Goal: Information Seeking & Learning: Learn about a topic

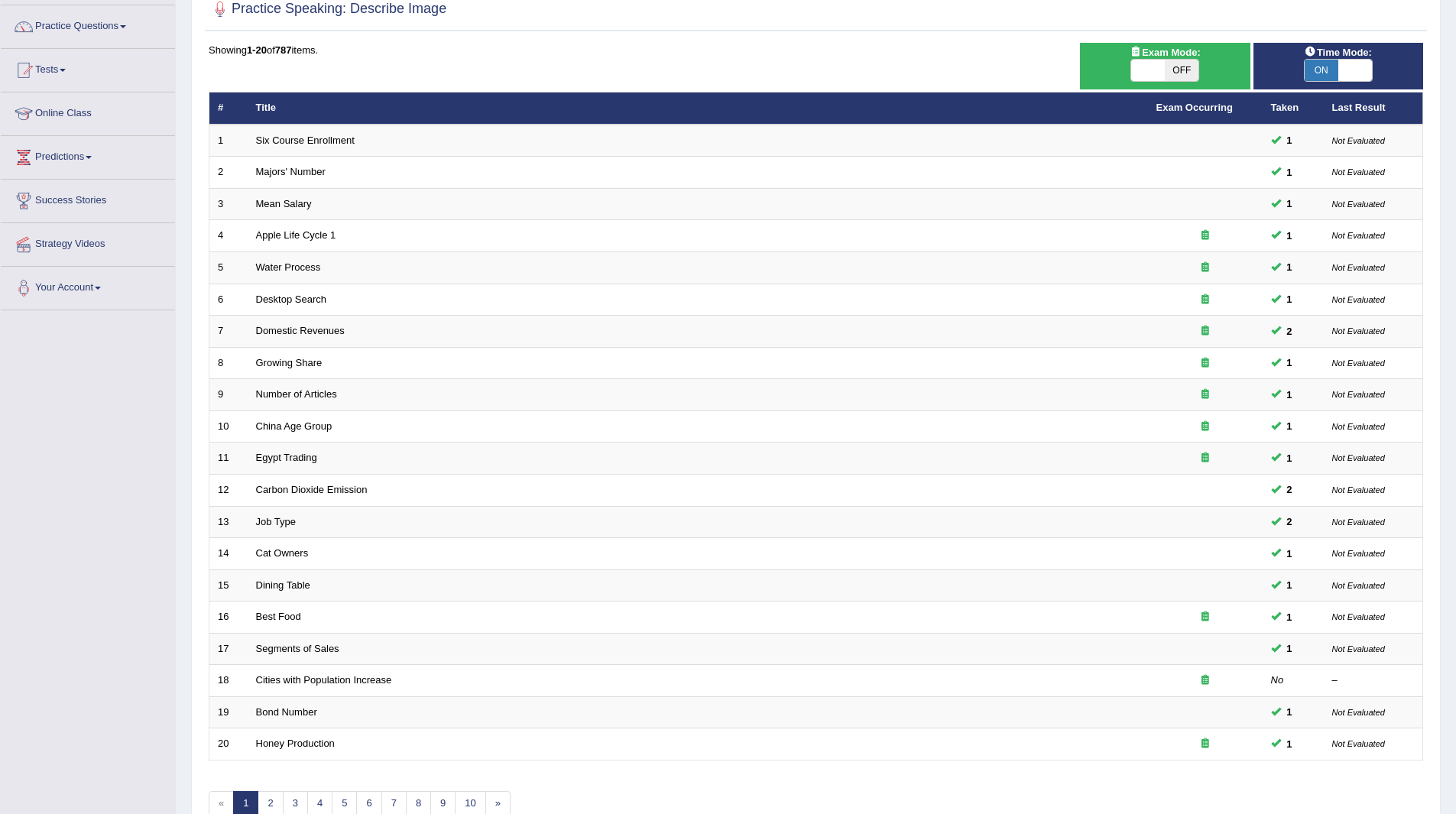
scroll to position [198, 0]
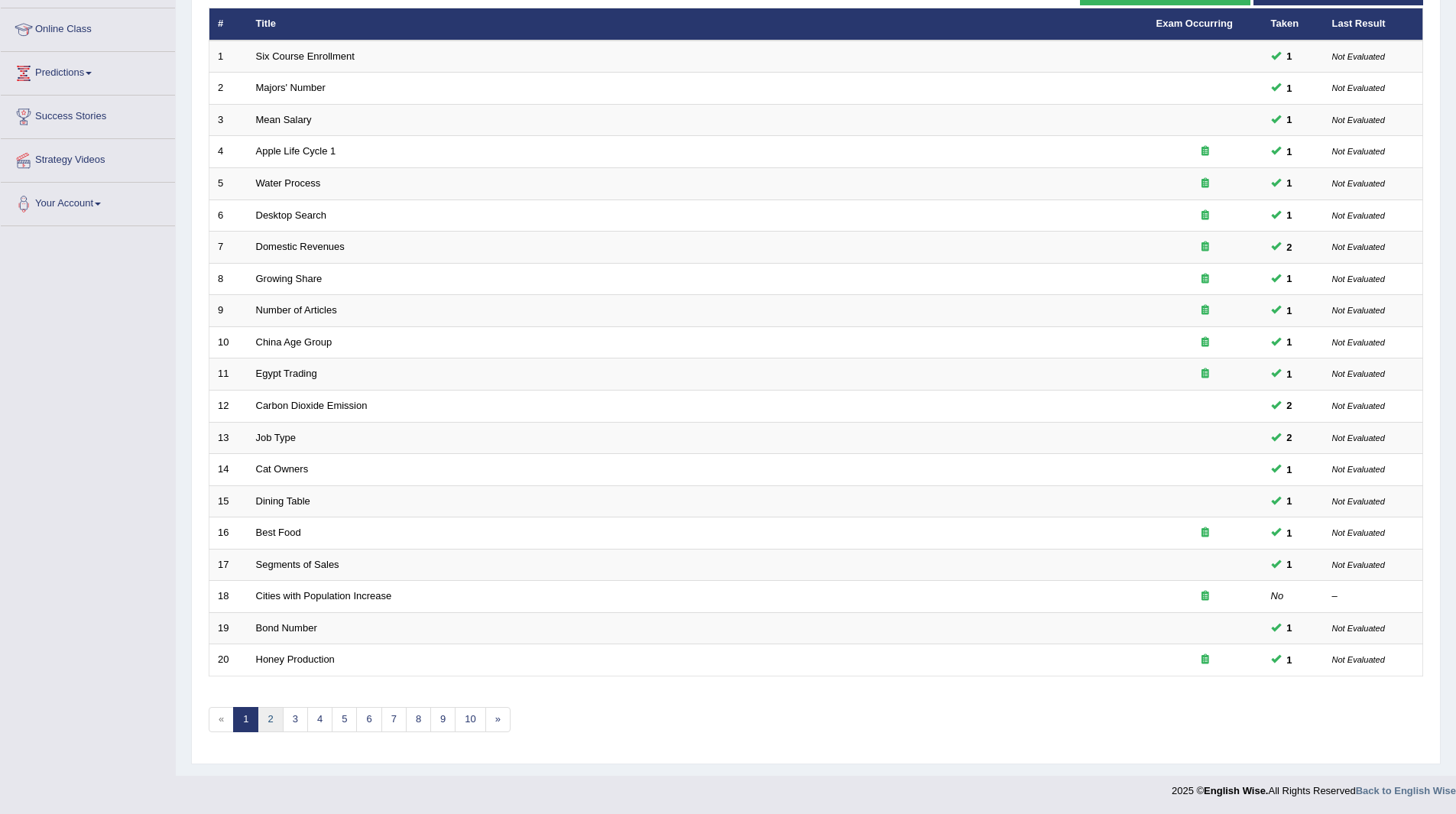
click at [270, 714] on link "2" at bounding box center [270, 719] width 25 height 25
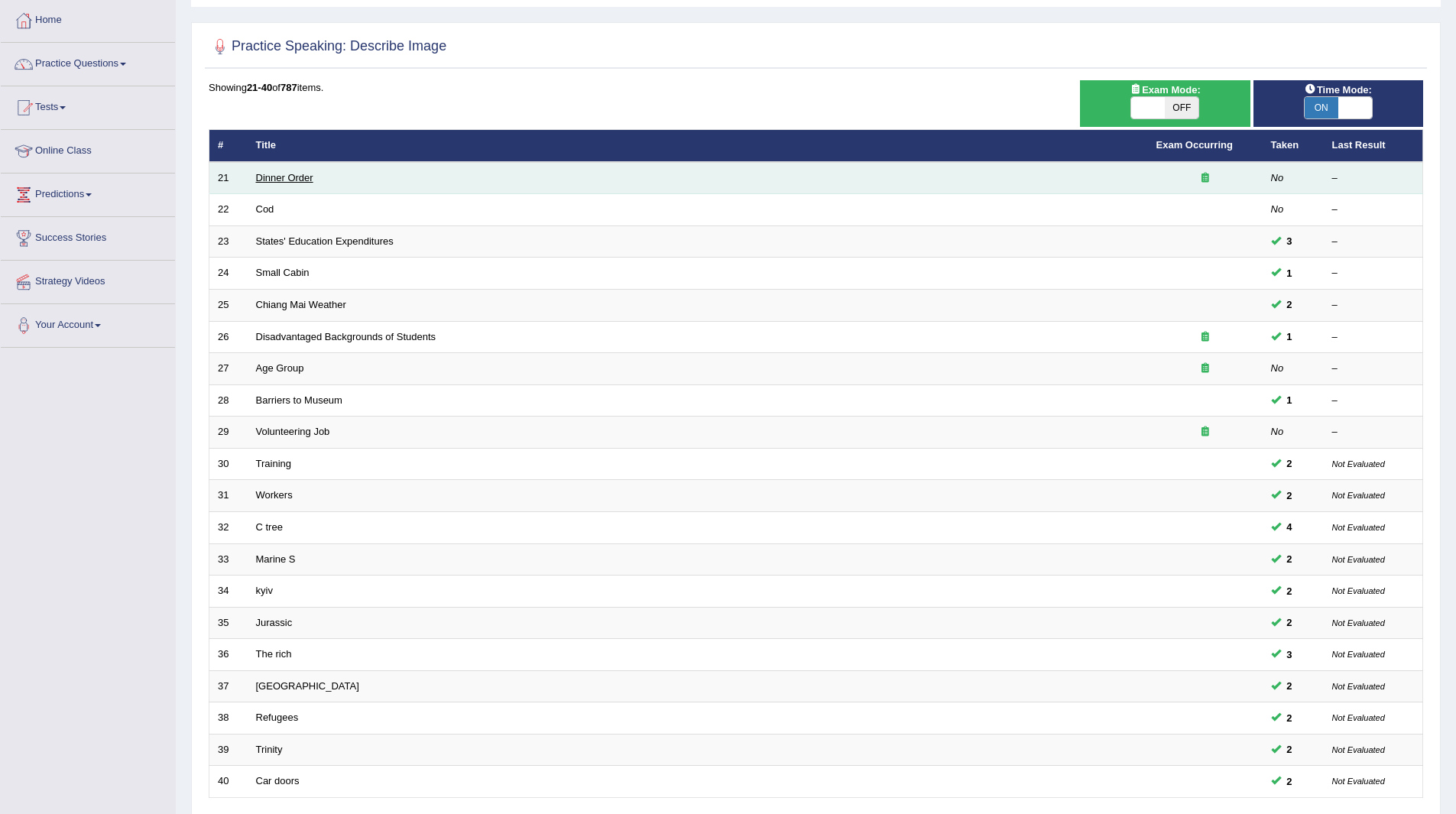
click at [259, 177] on link "Dinner Order" at bounding box center [284, 177] width 57 height 11
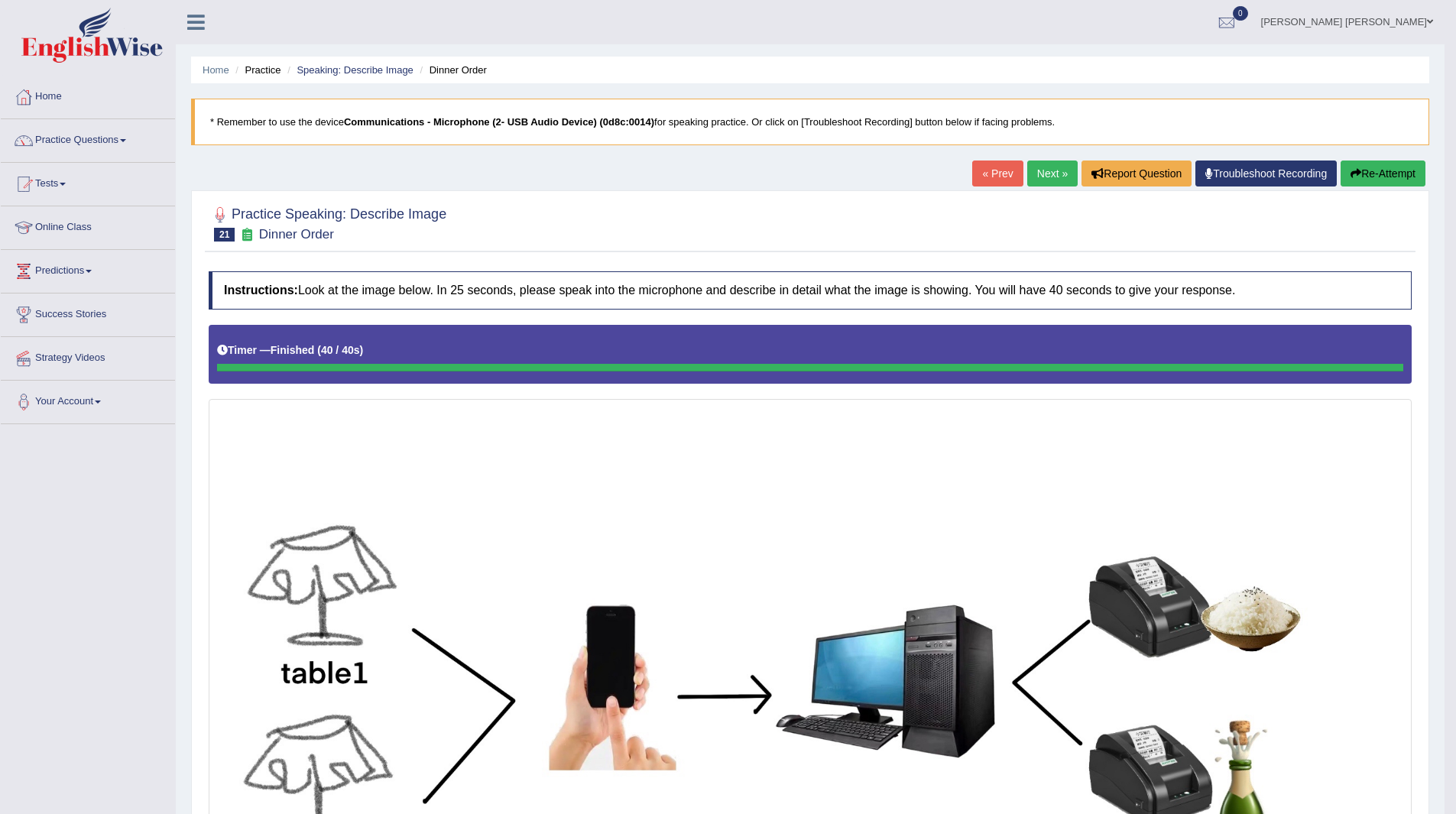
click at [1047, 169] on link "Next »" at bounding box center [1052, 173] width 51 height 26
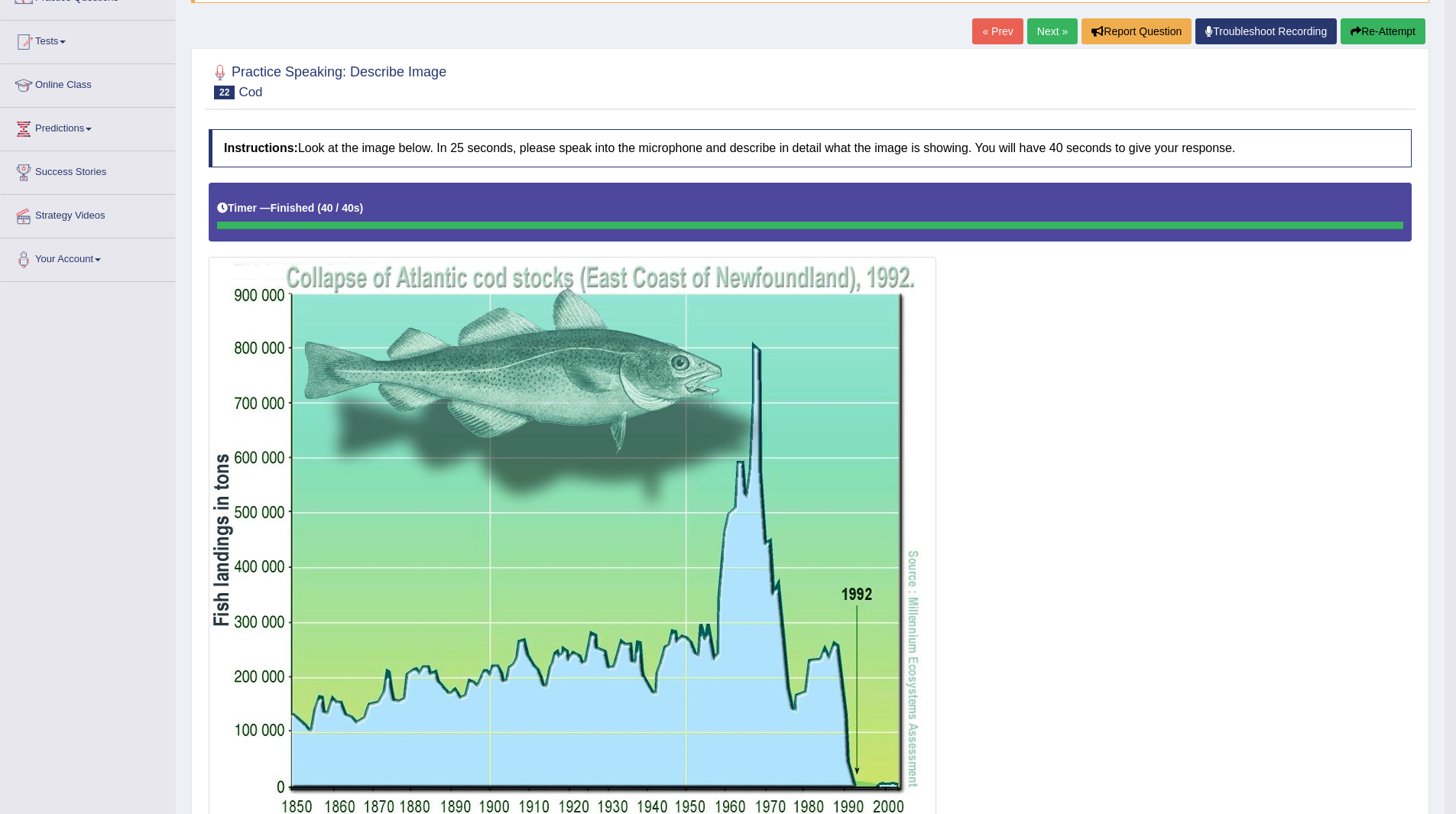
scroll to position [125, 0]
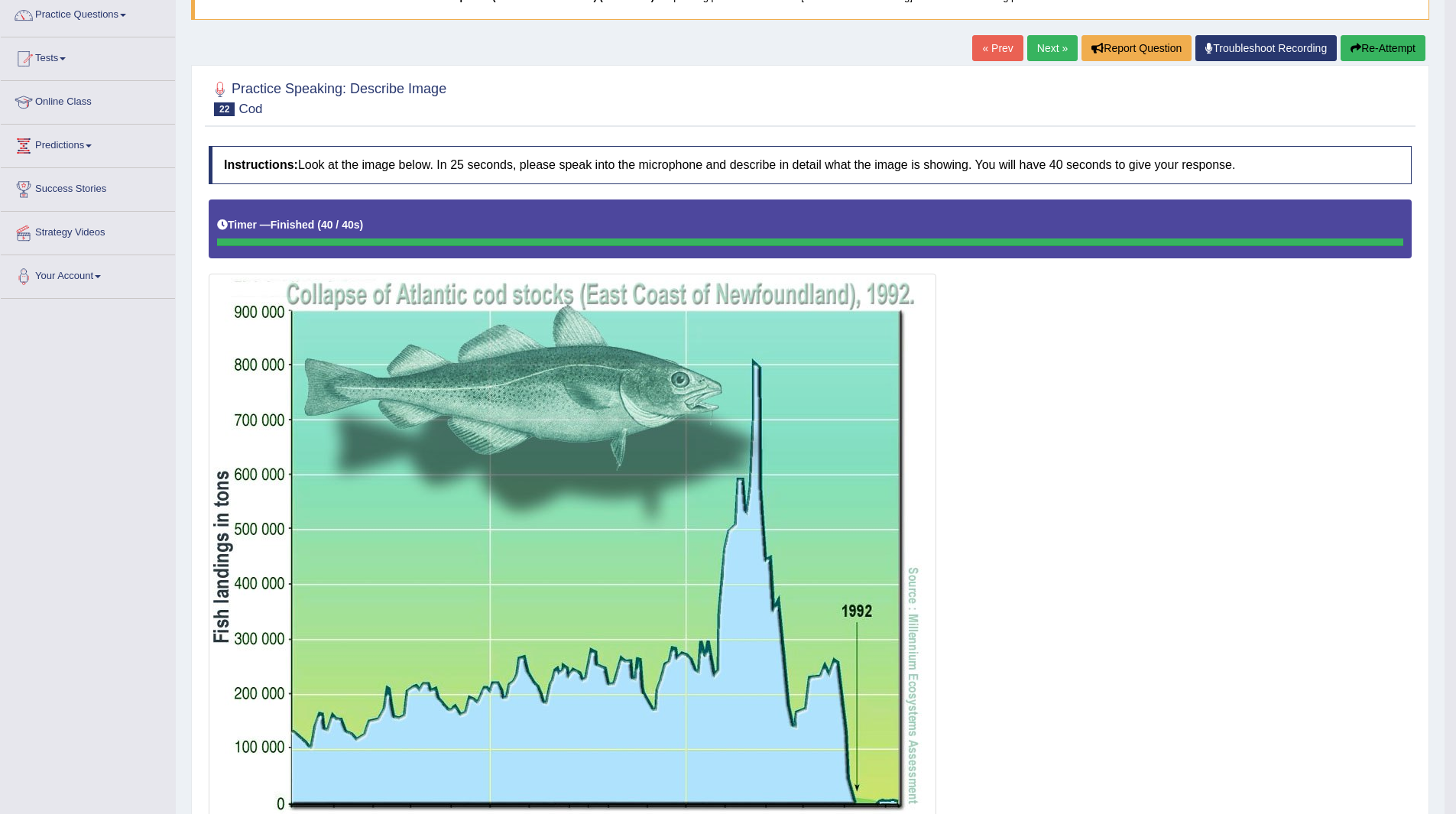
click at [1036, 47] on link "Next »" at bounding box center [1052, 48] width 51 height 26
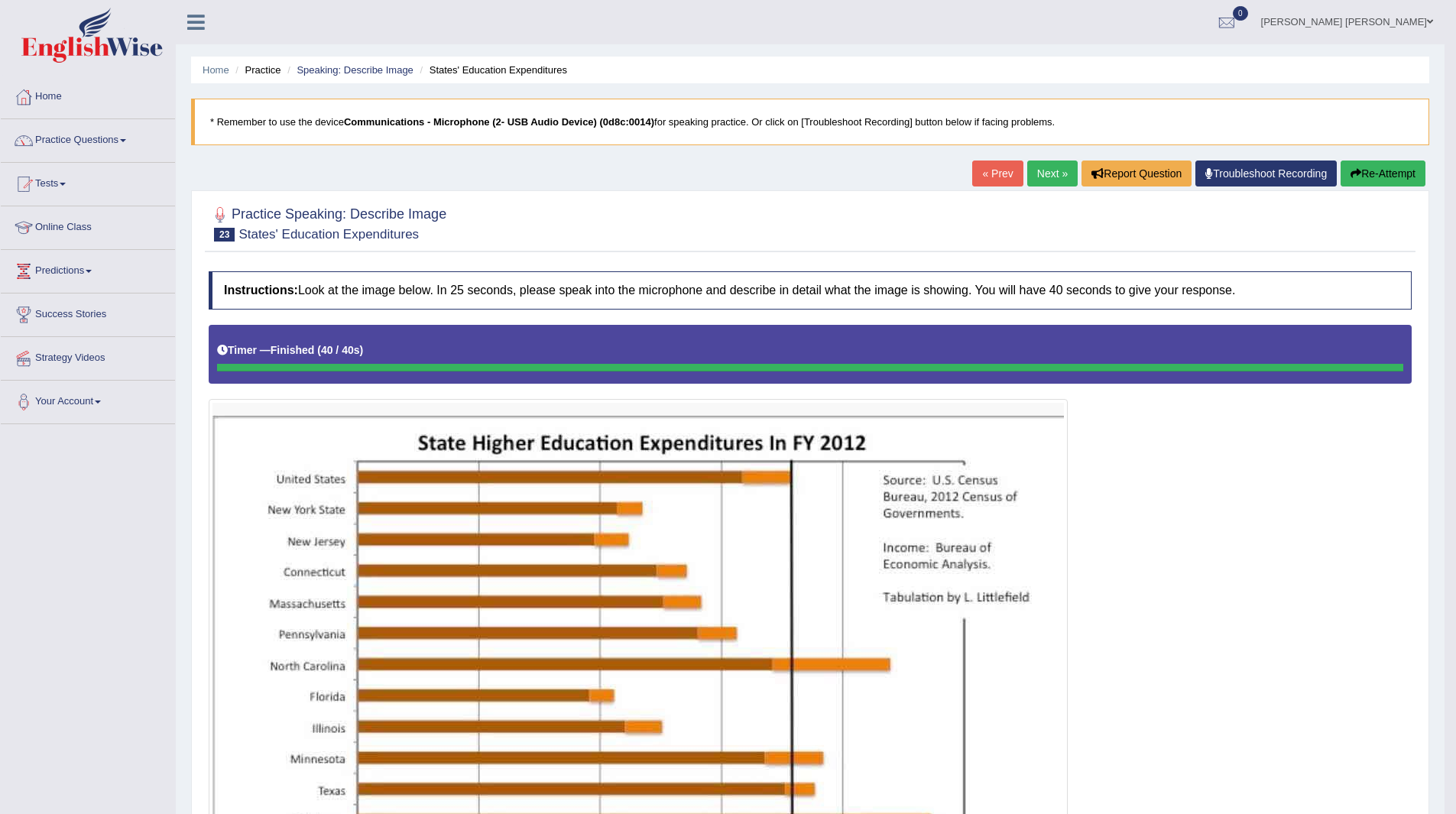
click at [1048, 164] on link "Next »" at bounding box center [1052, 173] width 51 height 26
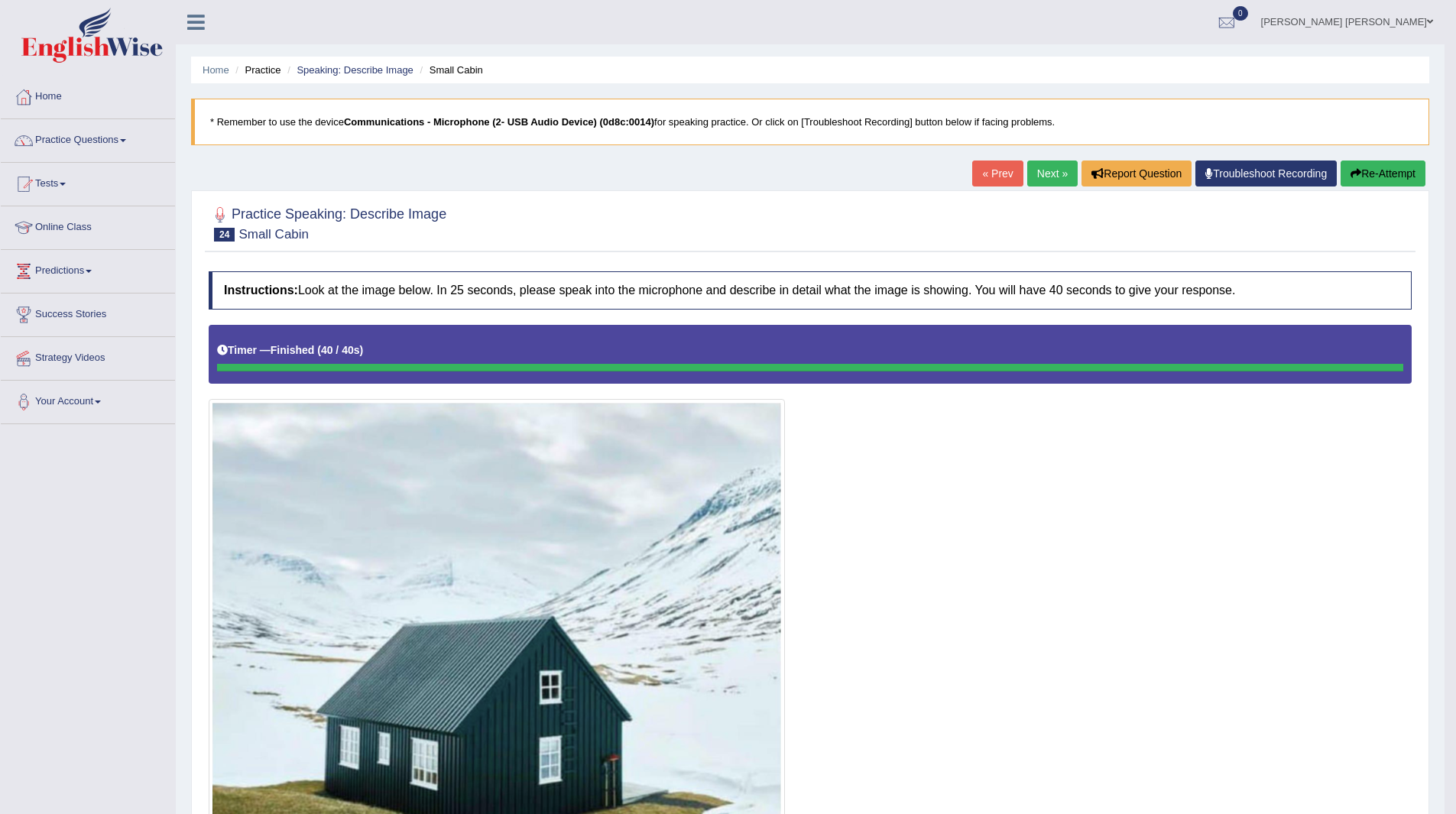
drag, startPoint x: 1052, startPoint y: 166, endPoint x: 1024, endPoint y: 188, distance: 35.6
click at [1052, 166] on link "Next »" at bounding box center [1052, 173] width 51 height 26
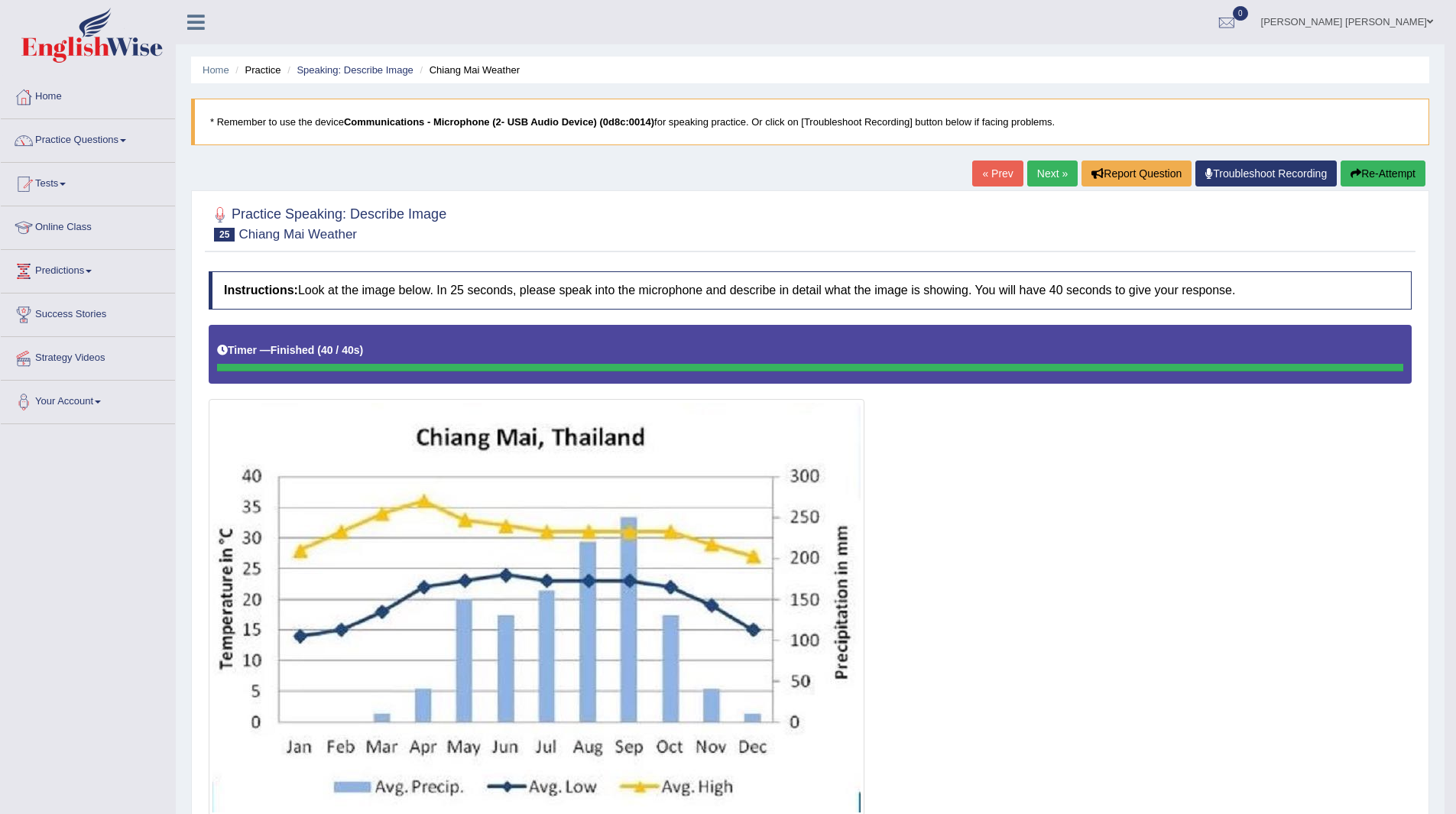
click at [1053, 176] on link "Next »" at bounding box center [1052, 173] width 51 height 26
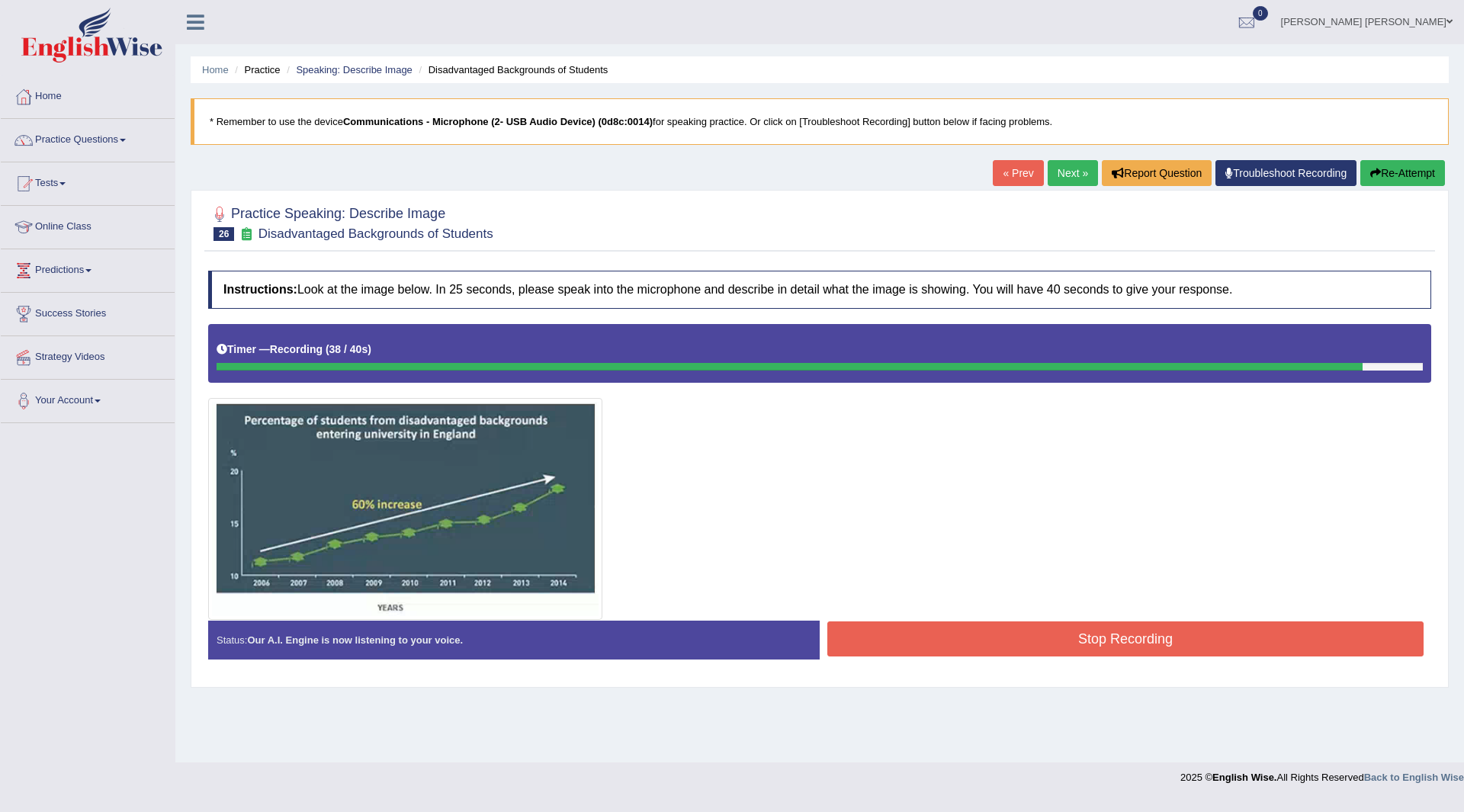
click at [914, 638] on button "Stop Recording" at bounding box center [1125, 639] width 596 height 35
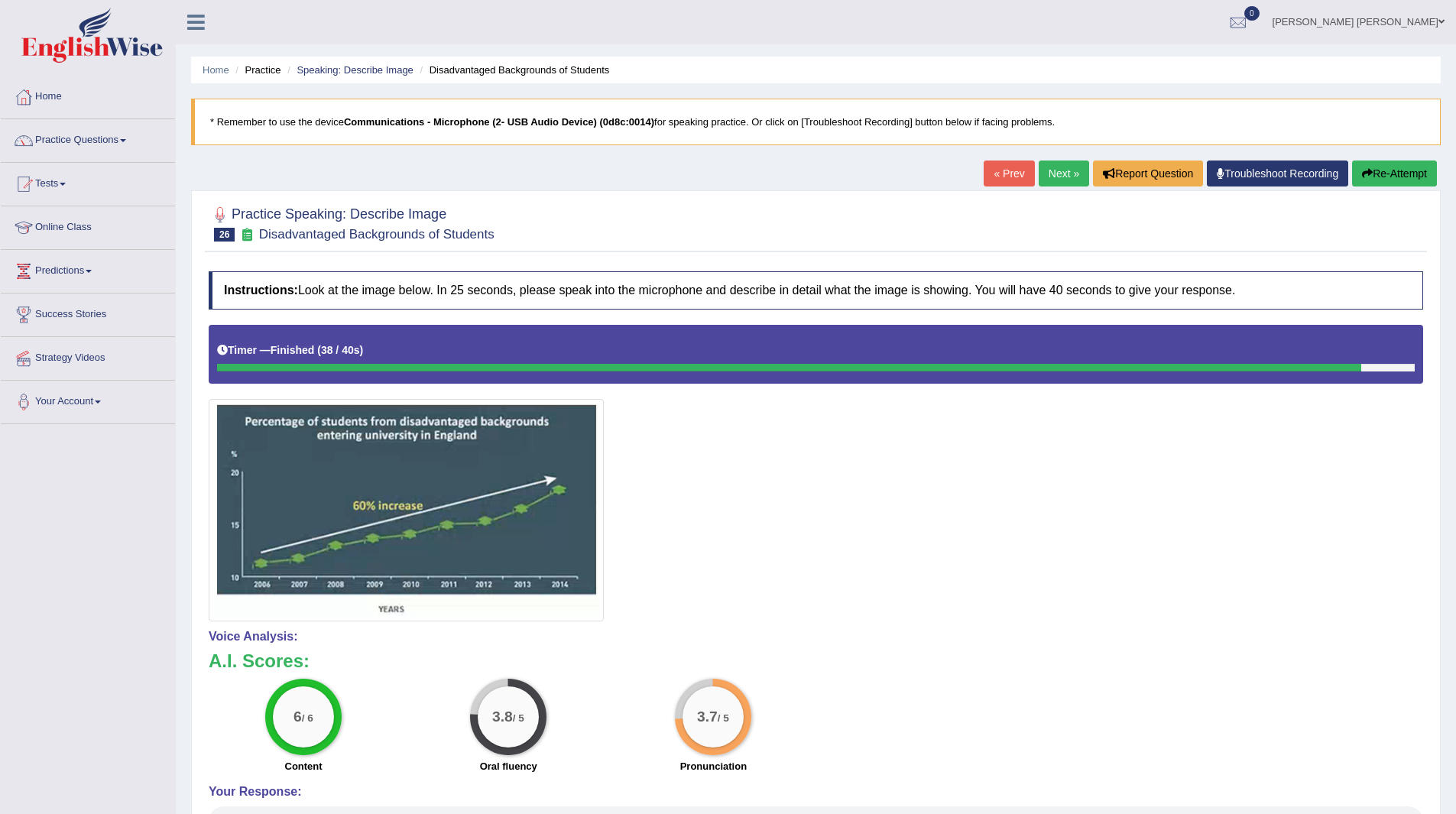
click at [1383, 172] on button "Re-Attempt" at bounding box center [1395, 173] width 85 height 26
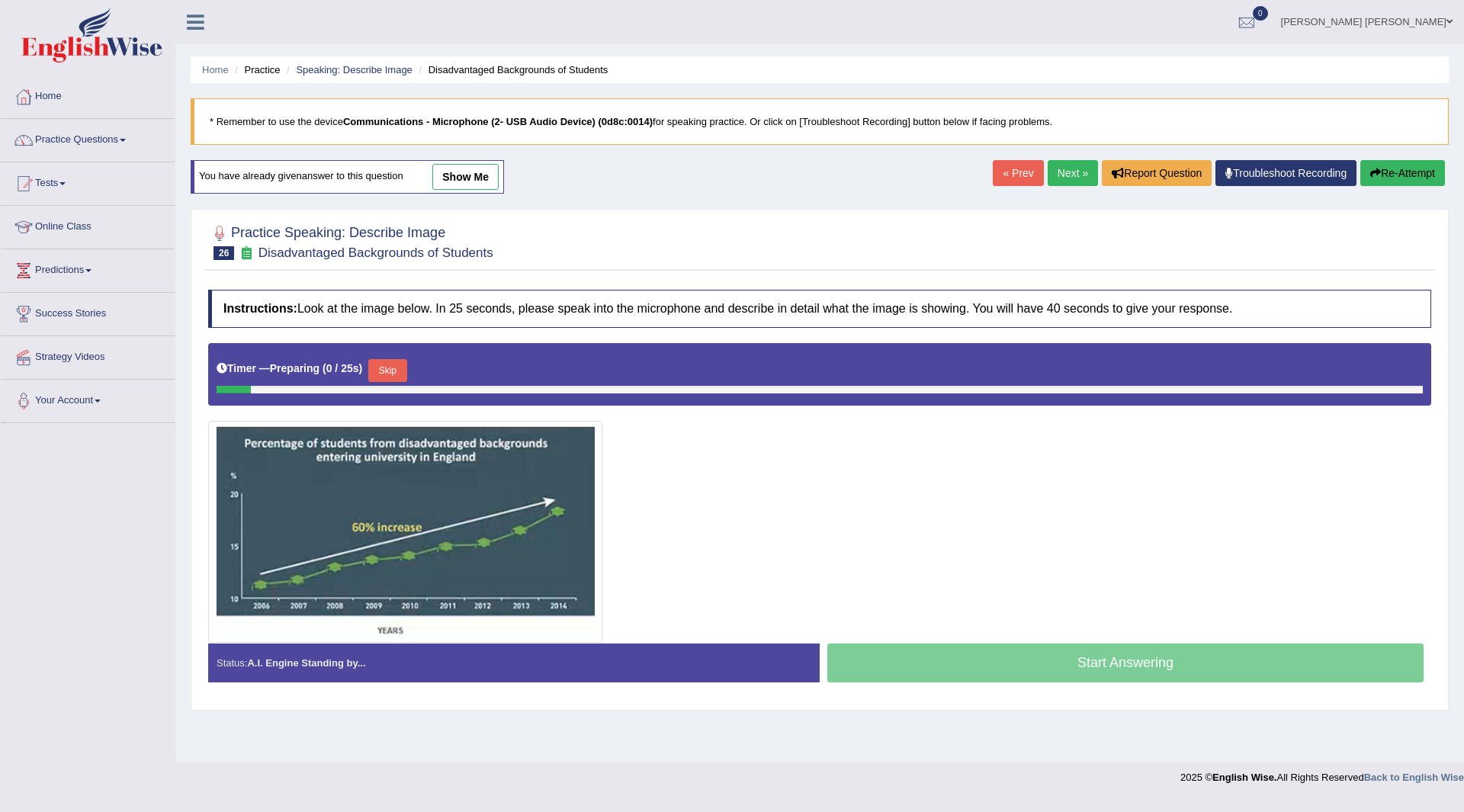
click at [397, 368] on button "Skip" at bounding box center [387, 370] width 38 height 23
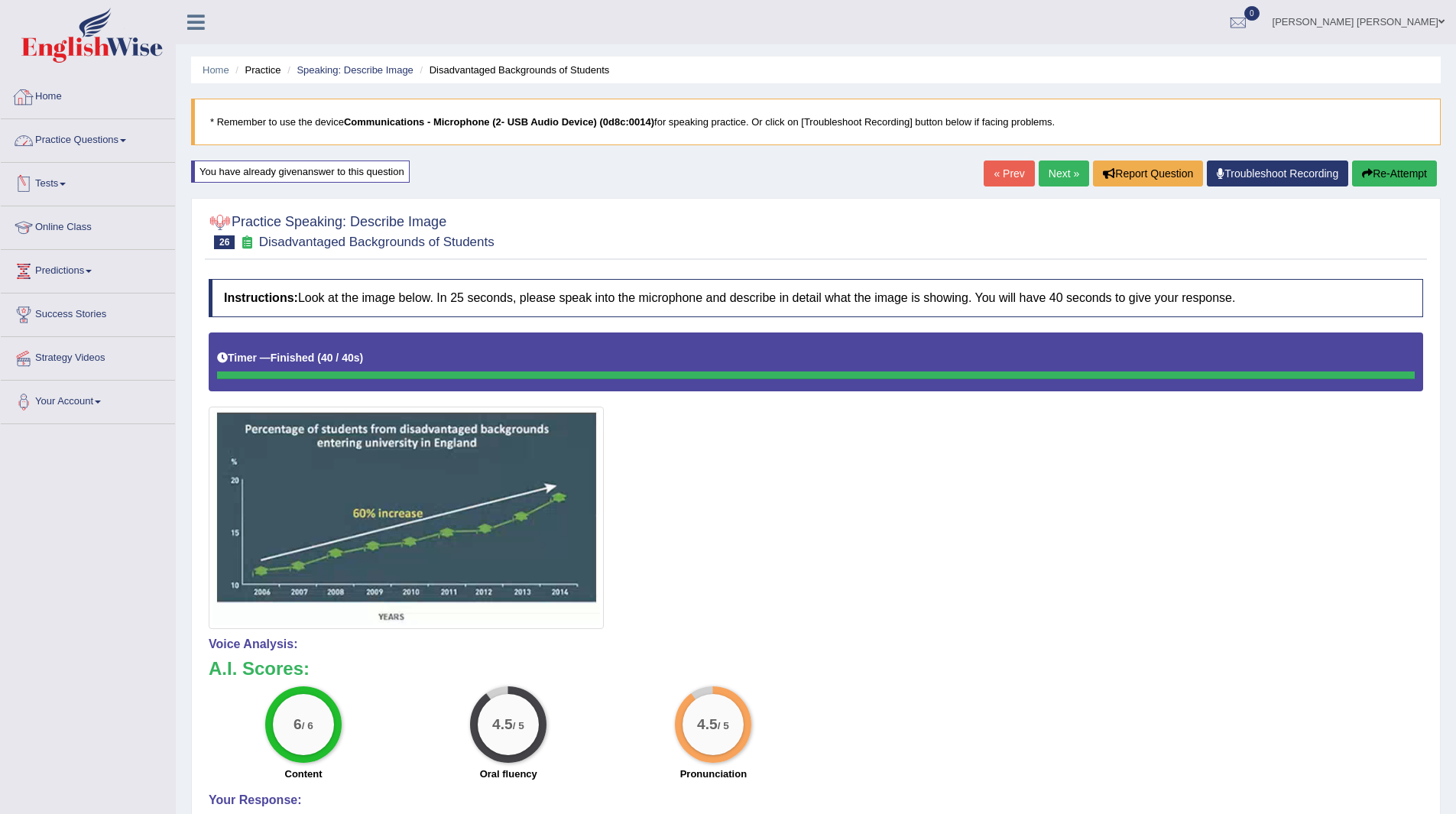
click at [54, 139] on link "Practice Questions" at bounding box center [87, 139] width 174 height 38
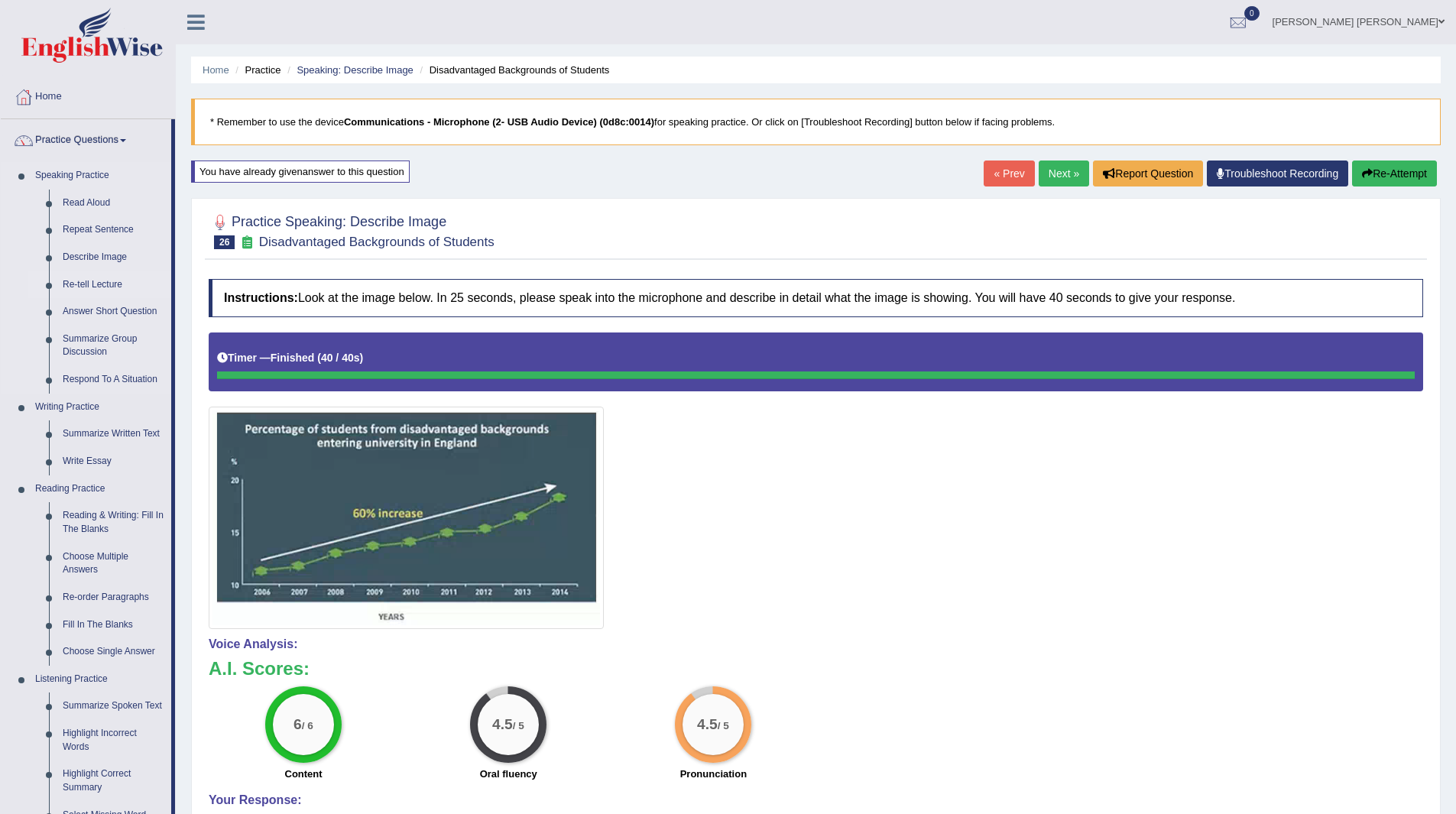
click at [79, 283] on link "Re-tell Lecture" at bounding box center [114, 285] width 116 height 27
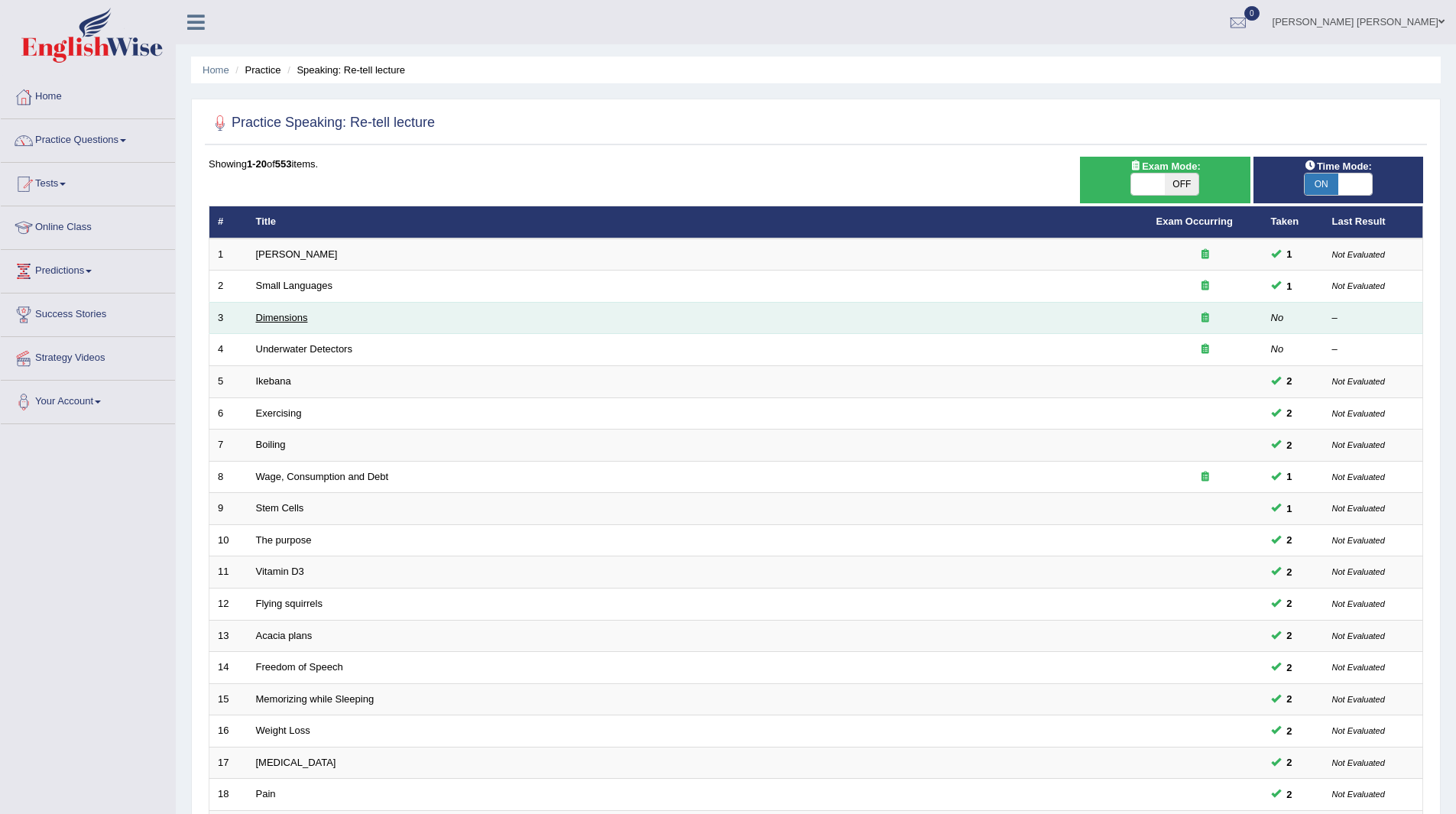
click at [270, 322] on link "Dimensions" at bounding box center [282, 318] width 52 height 11
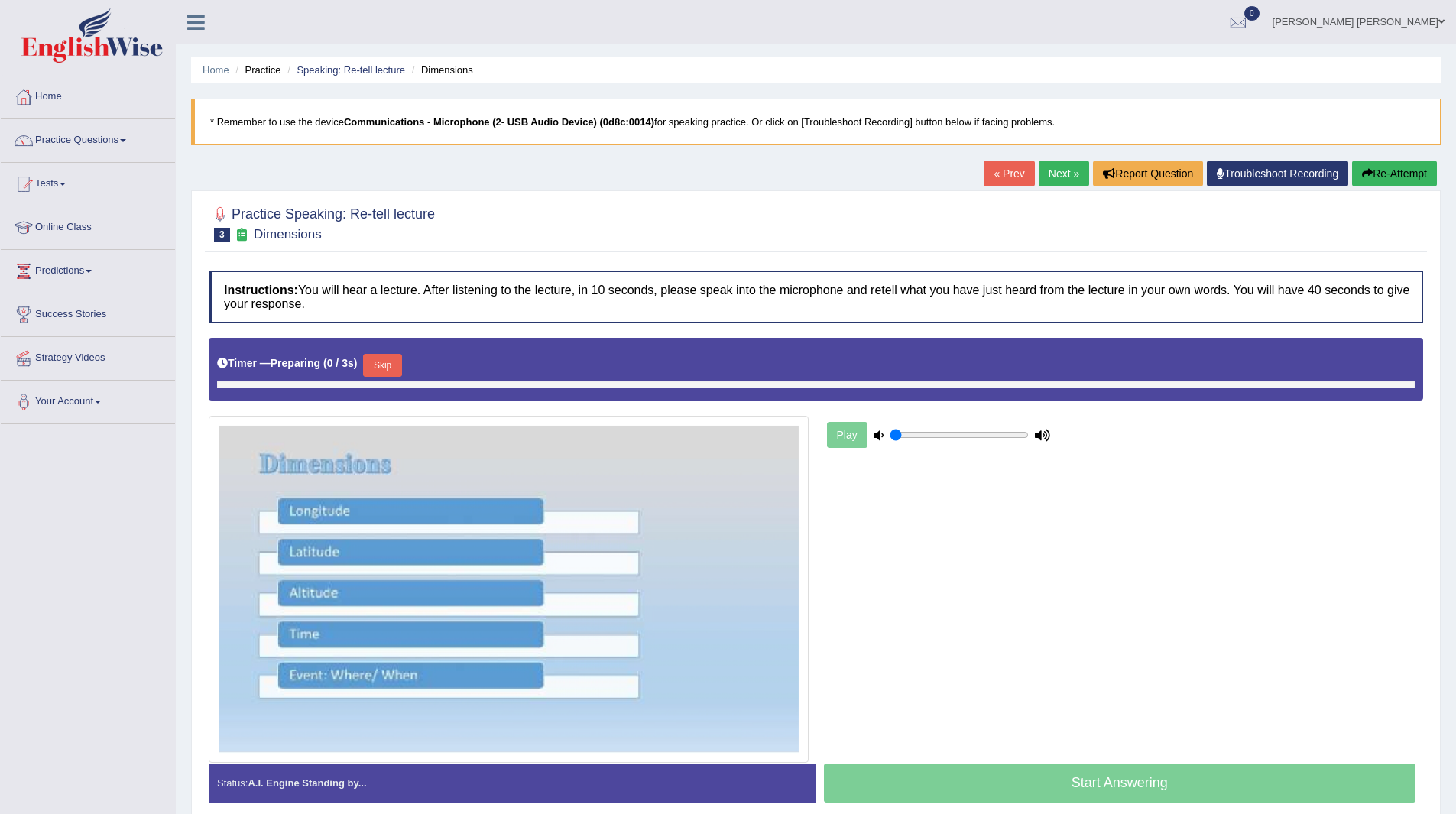
type input "0.65"
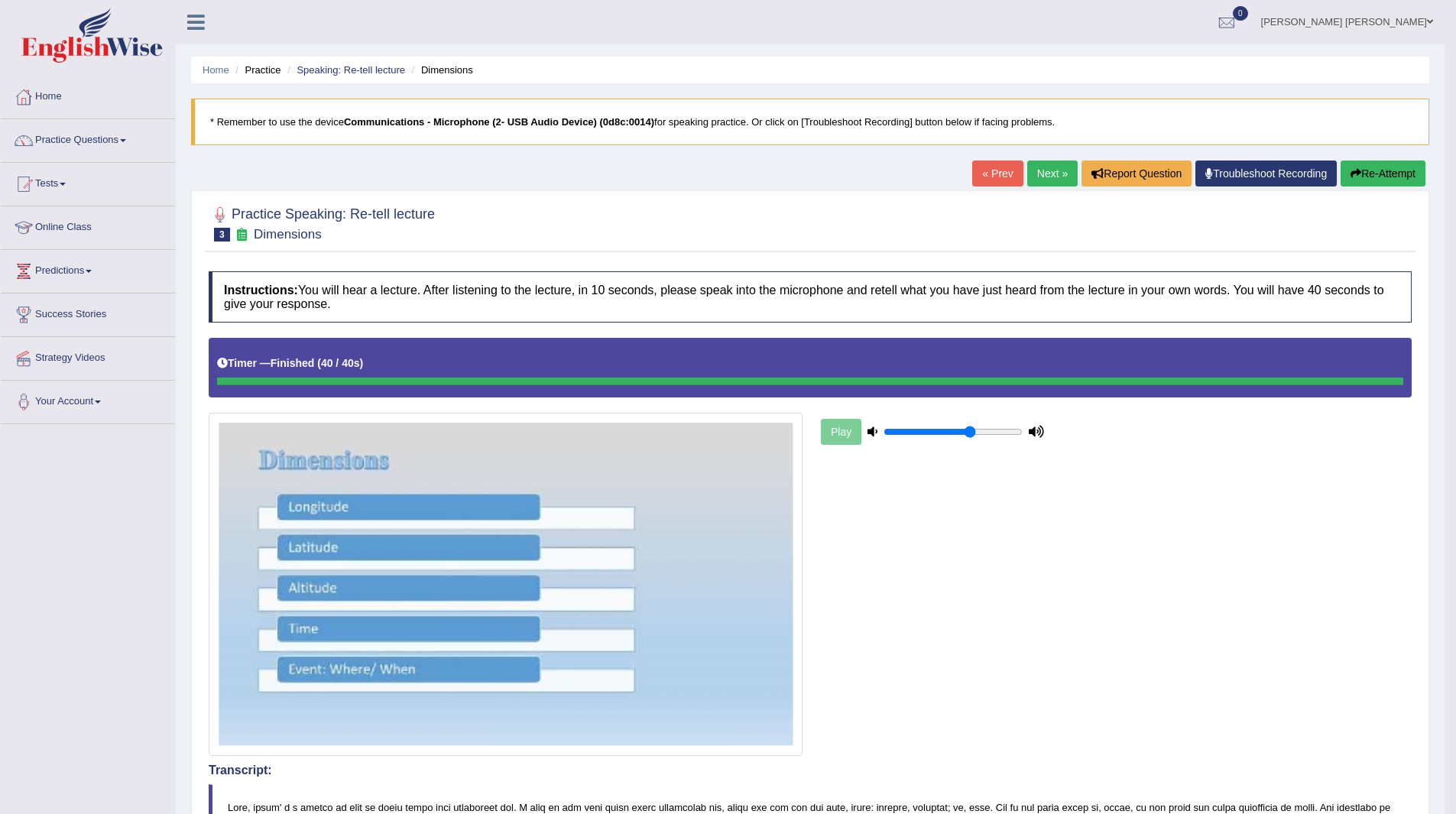
click at [1035, 169] on link "Next »" at bounding box center [1052, 173] width 51 height 26
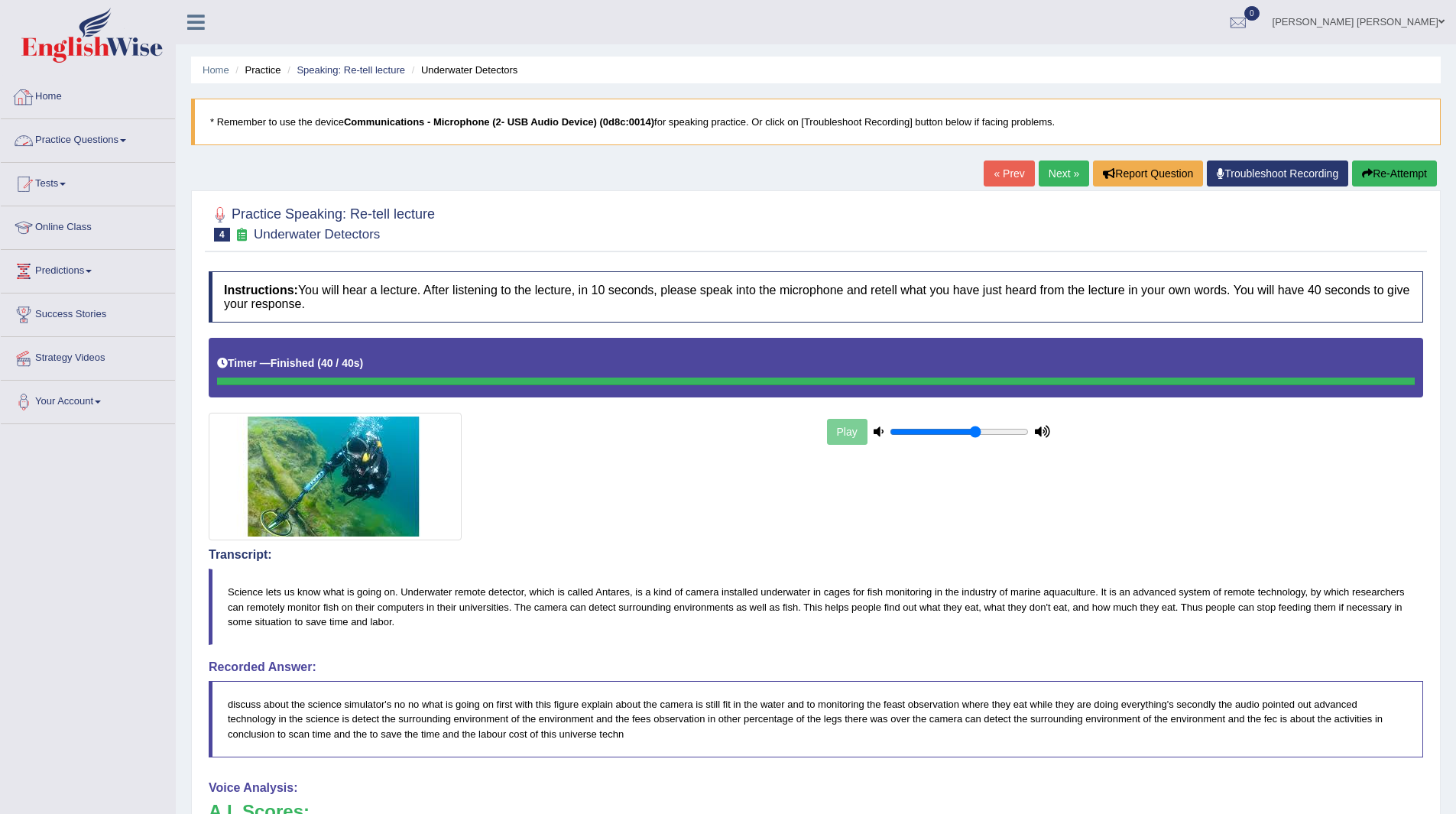
click at [62, 138] on link "Practice Questions" at bounding box center [87, 139] width 174 height 38
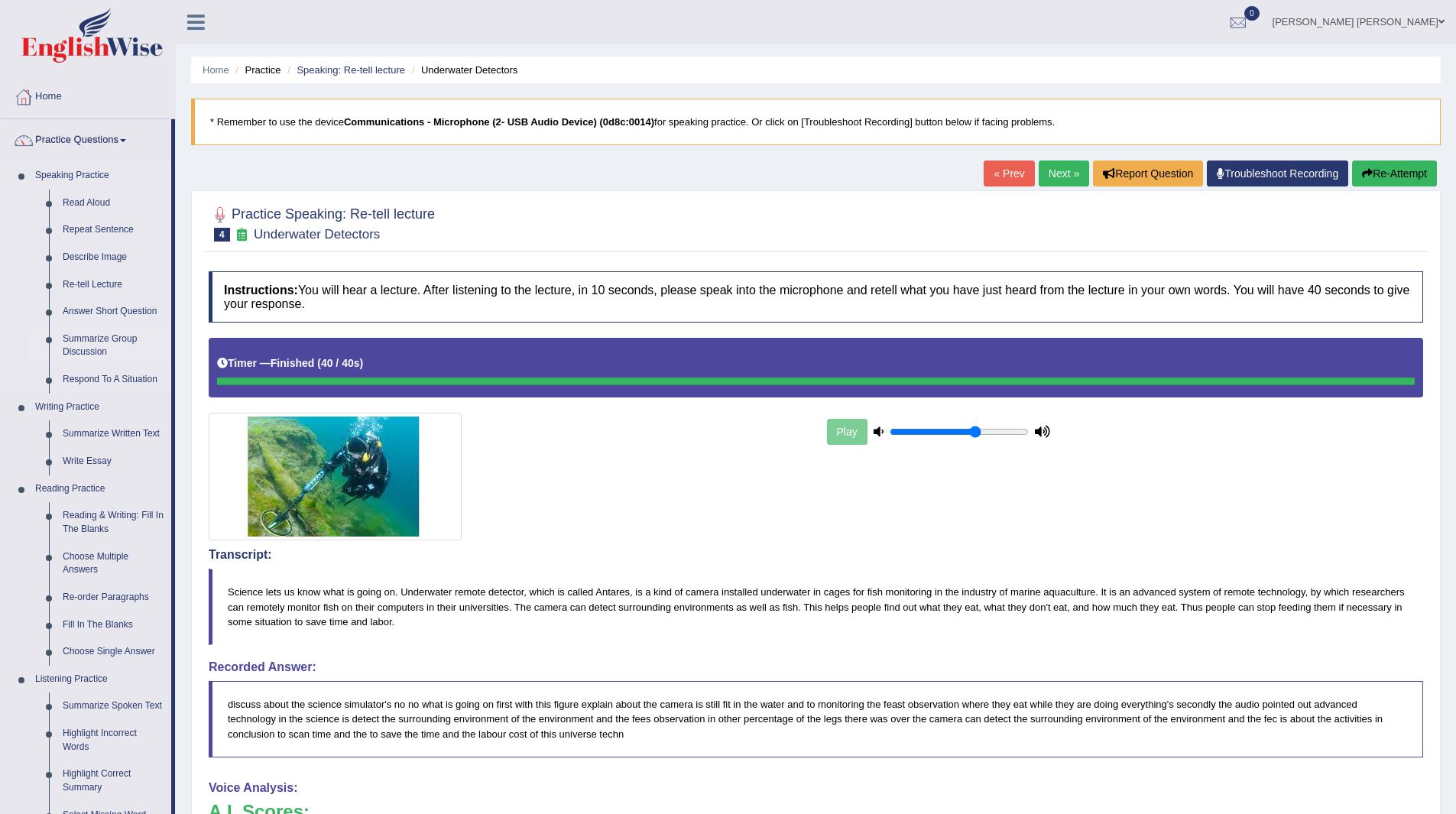
click at [85, 342] on link "Summarize Group Discussion" at bounding box center [114, 346] width 116 height 41
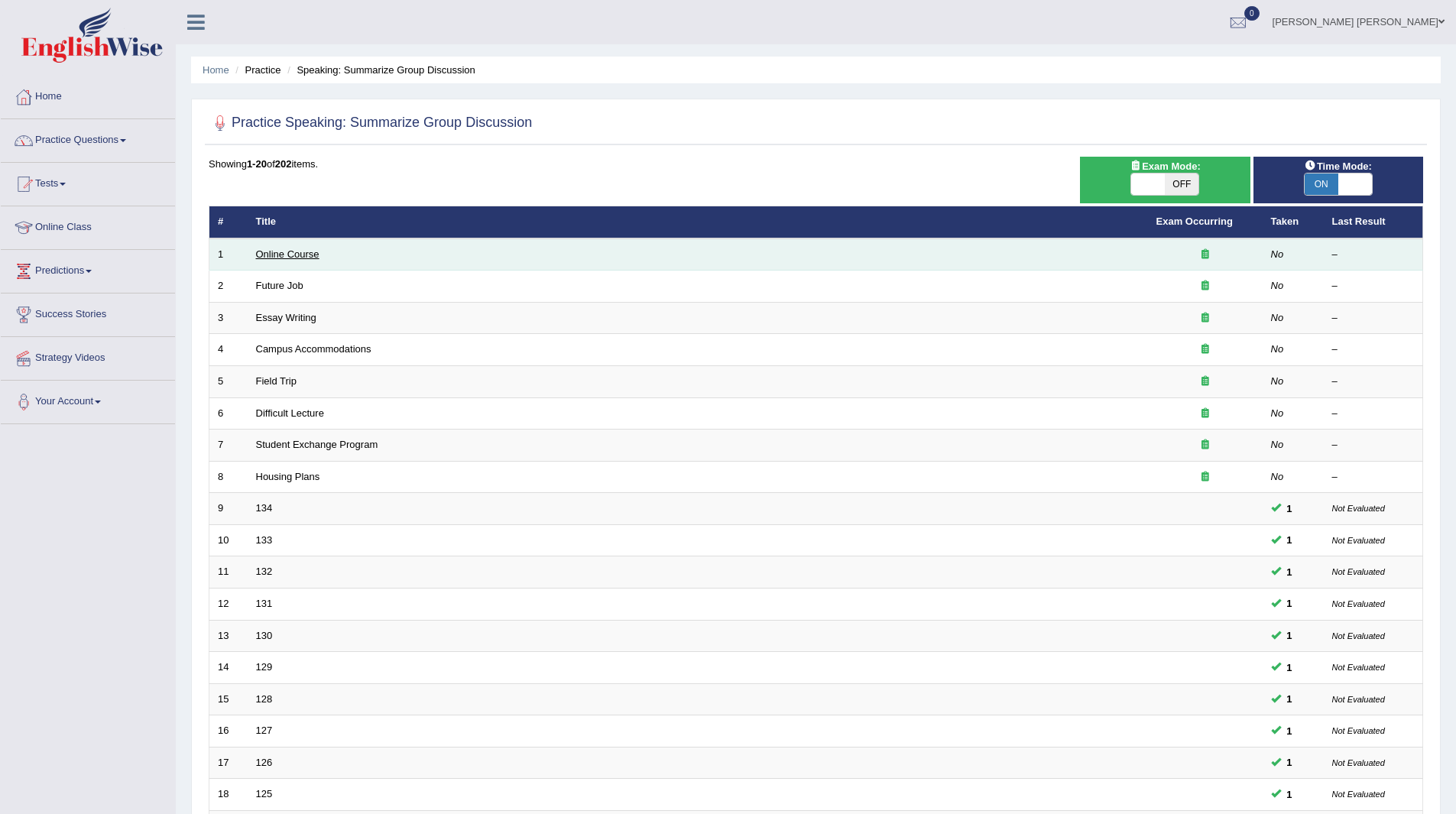
click at [268, 253] on link "Online Course" at bounding box center [287, 254] width 63 height 11
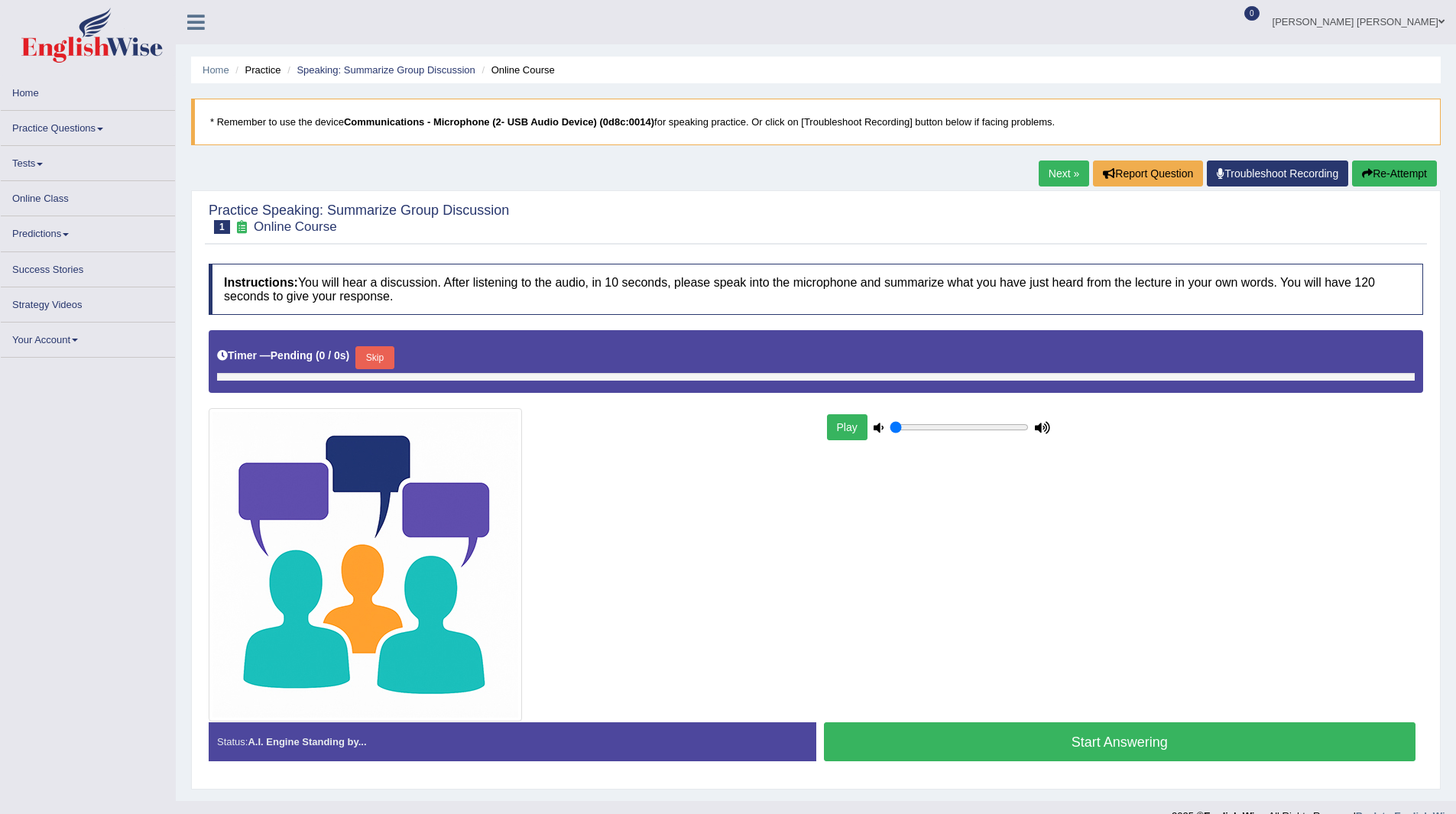
type input "0.65"
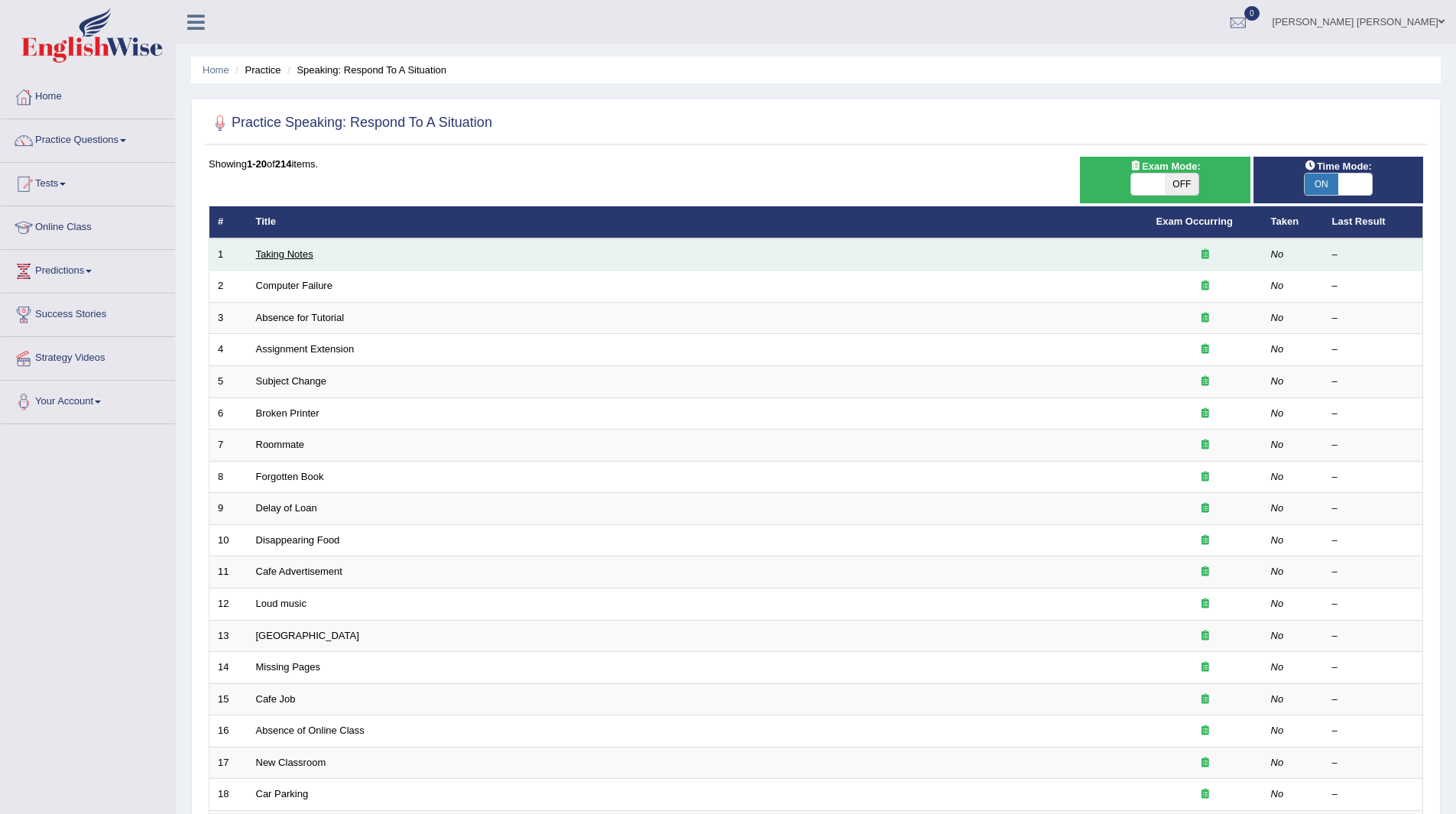
click at [286, 254] on link "Taking Notes" at bounding box center [284, 254] width 57 height 11
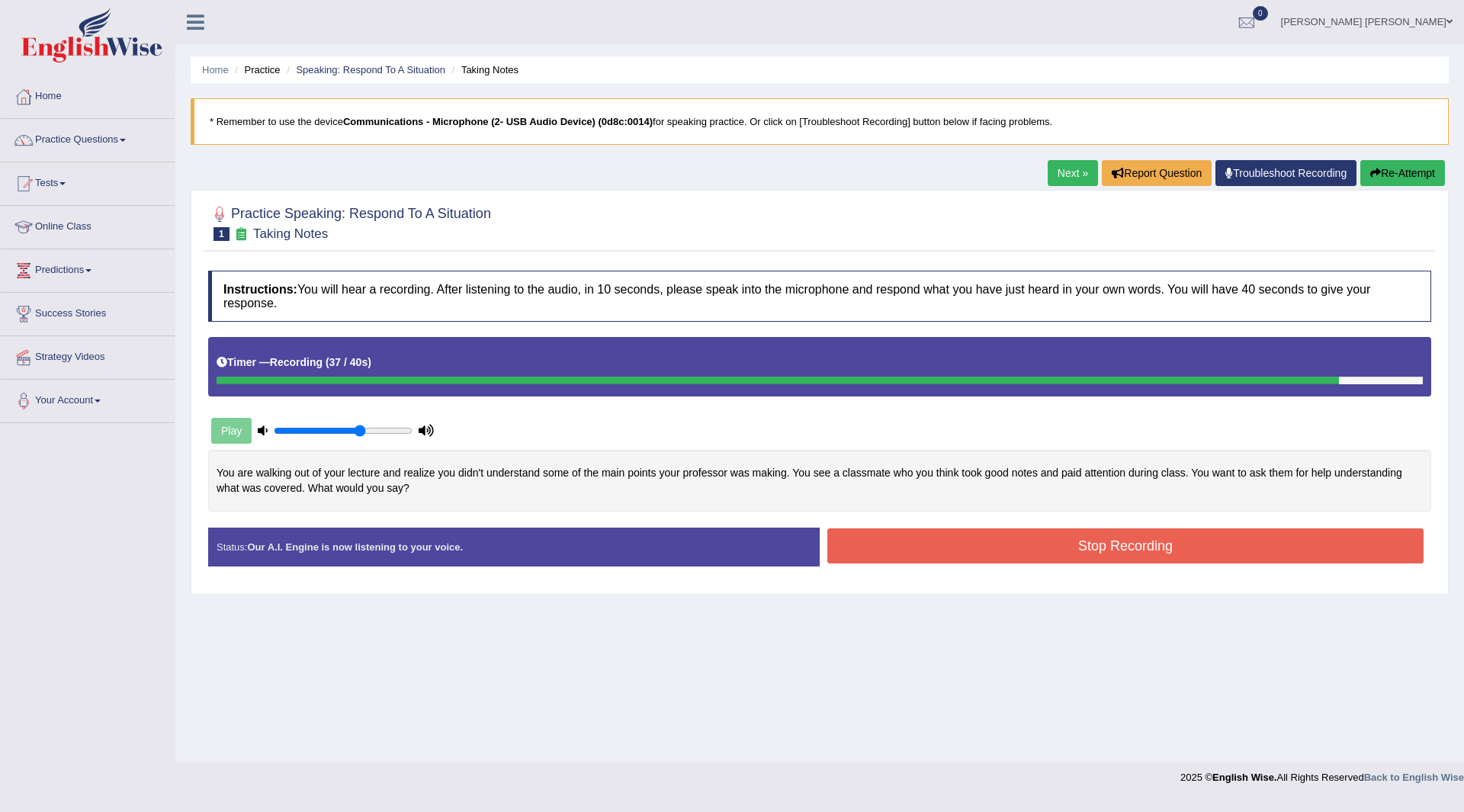
click at [1016, 555] on button "Stop Recording" at bounding box center [1125, 546] width 596 height 35
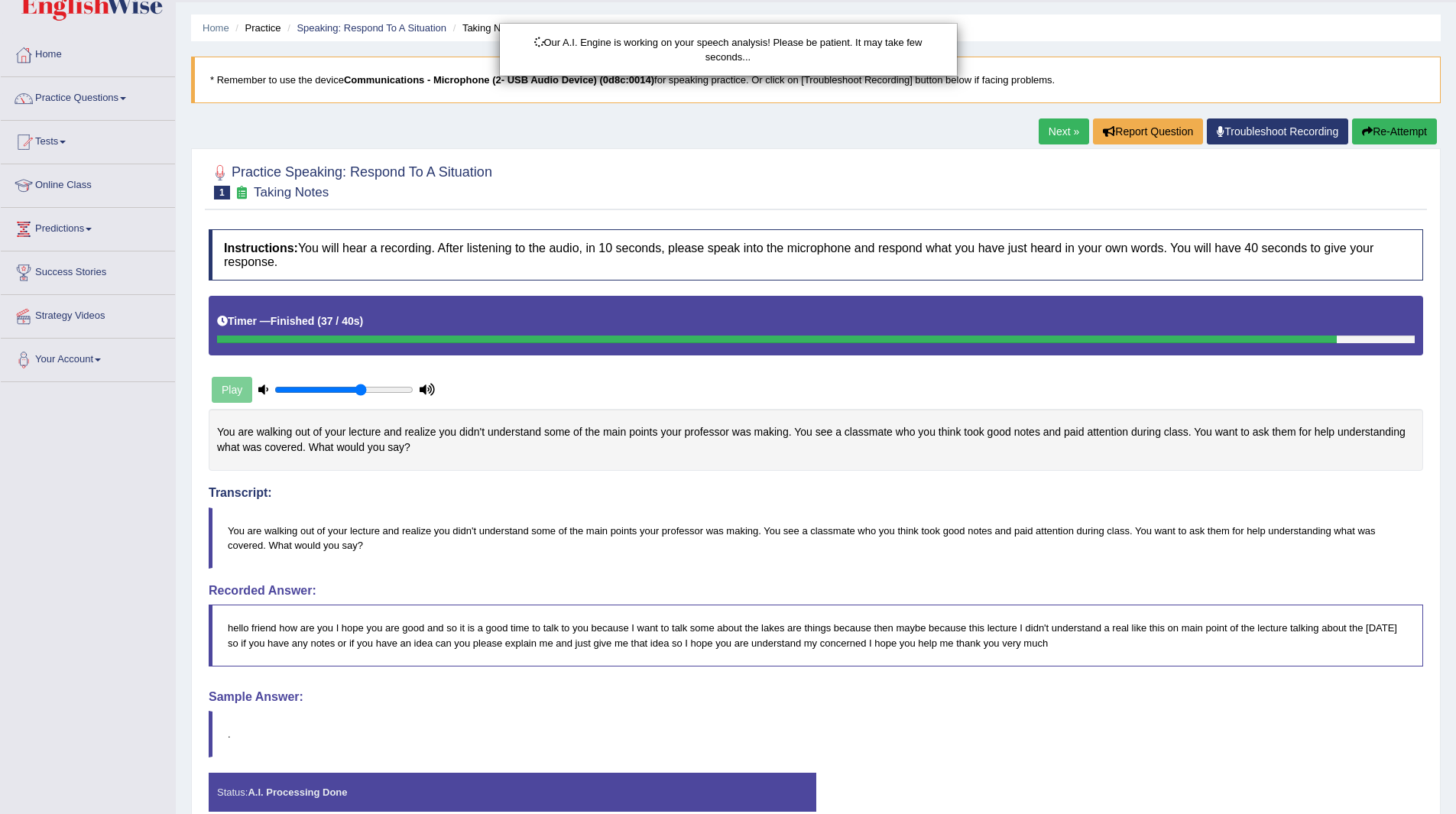
scroll to position [76, 0]
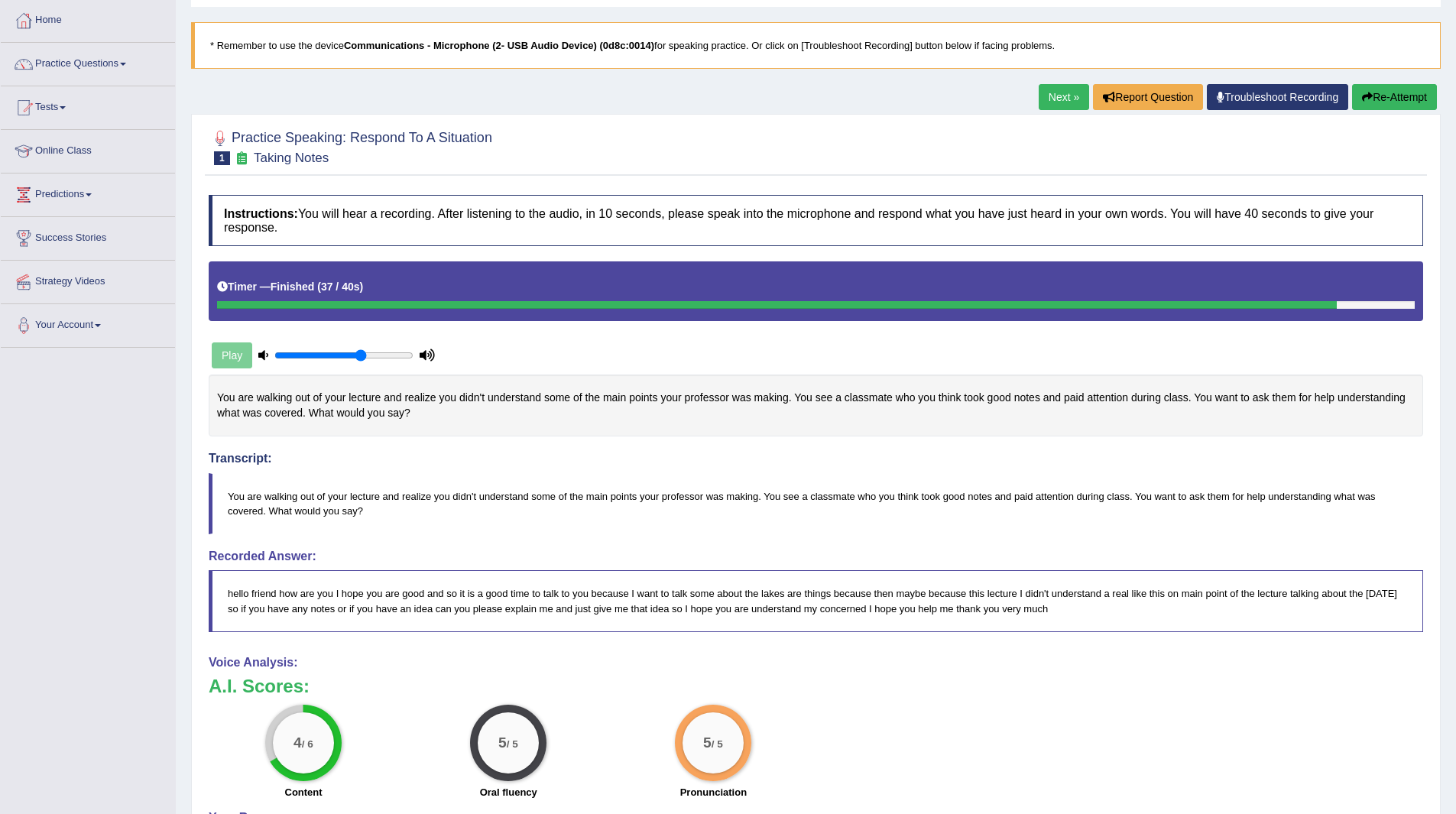
click at [1055, 91] on link "Next »" at bounding box center [1064, 97] width 51 height 26
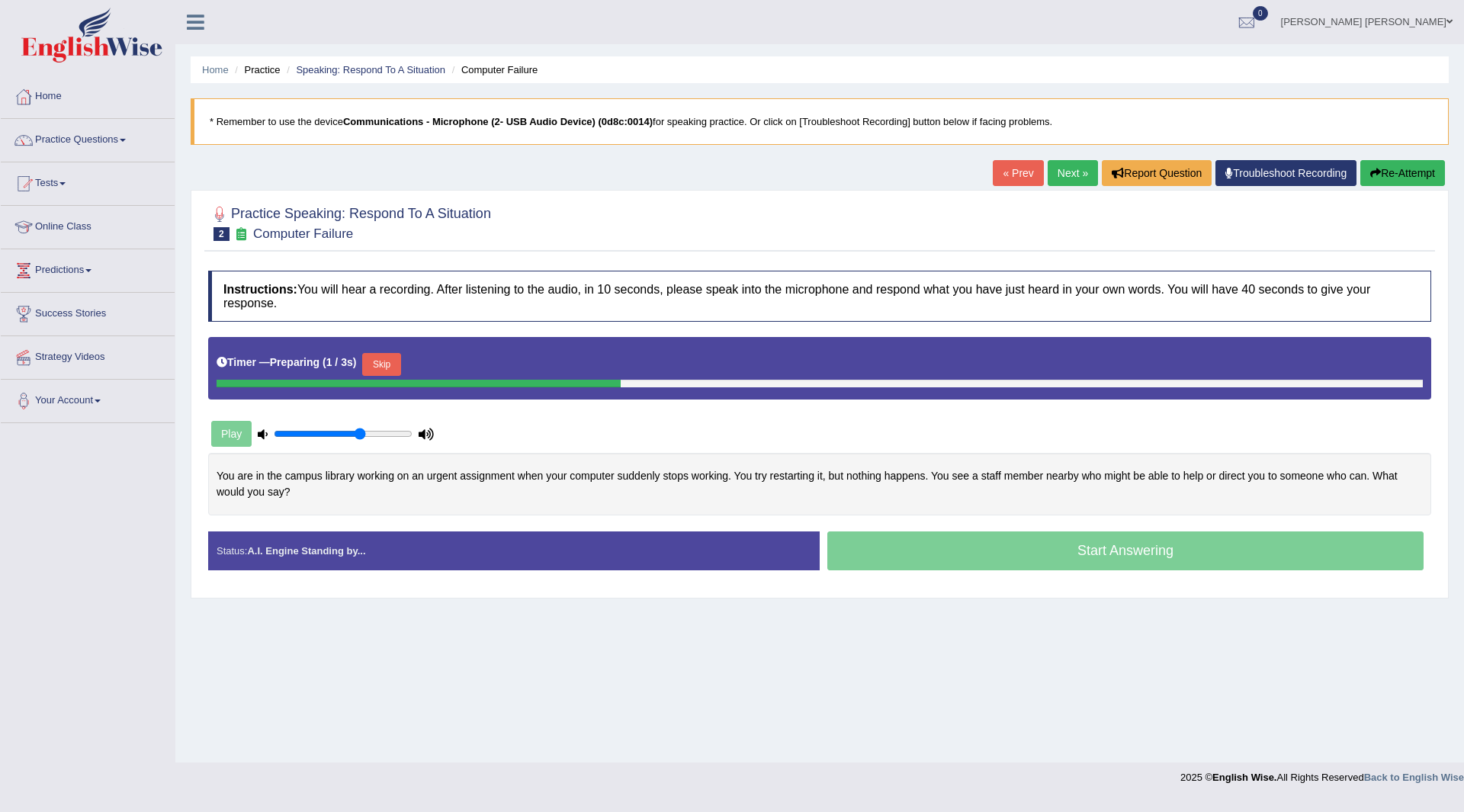
click at [387, 363] on button "Skip" at bounding box center [382, 364] width 38 height 23
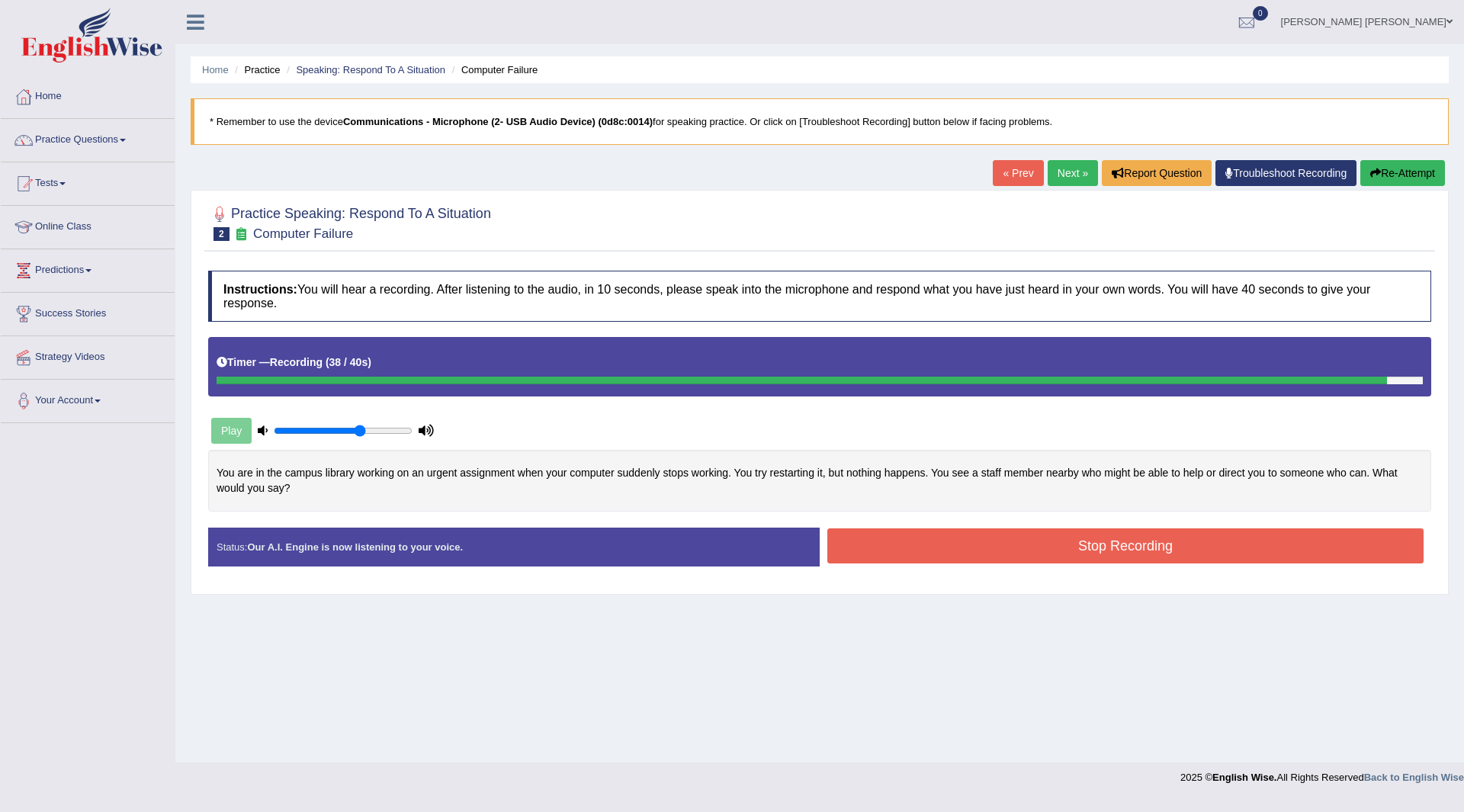
click at [955, 546] on button "Stop Recording" at bounding box center [1125, 546] width 596 height 35
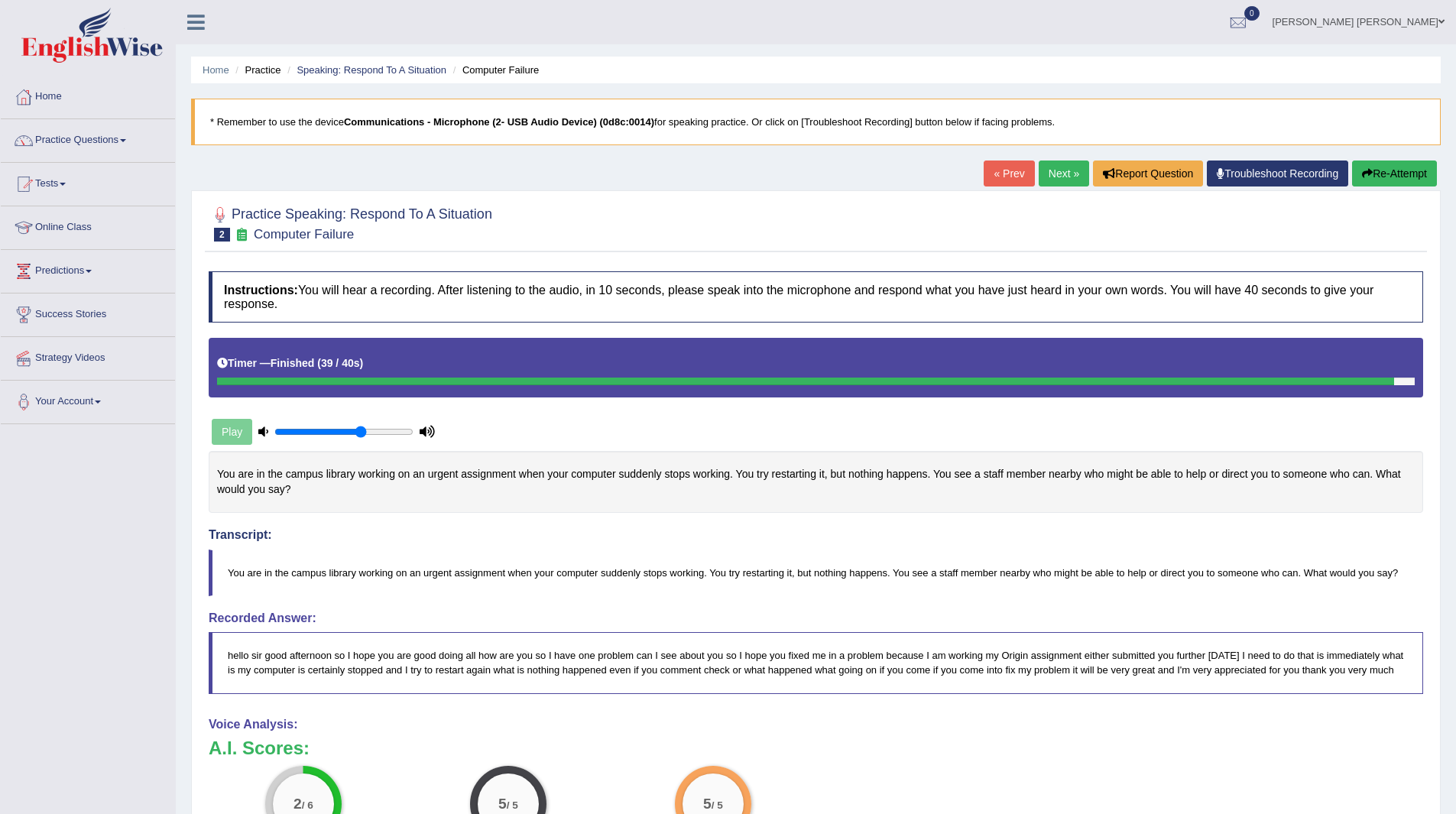
click at [1374, 176] on button "Re-Attempt" at bounding box center [1395, 173] width 85 height 26
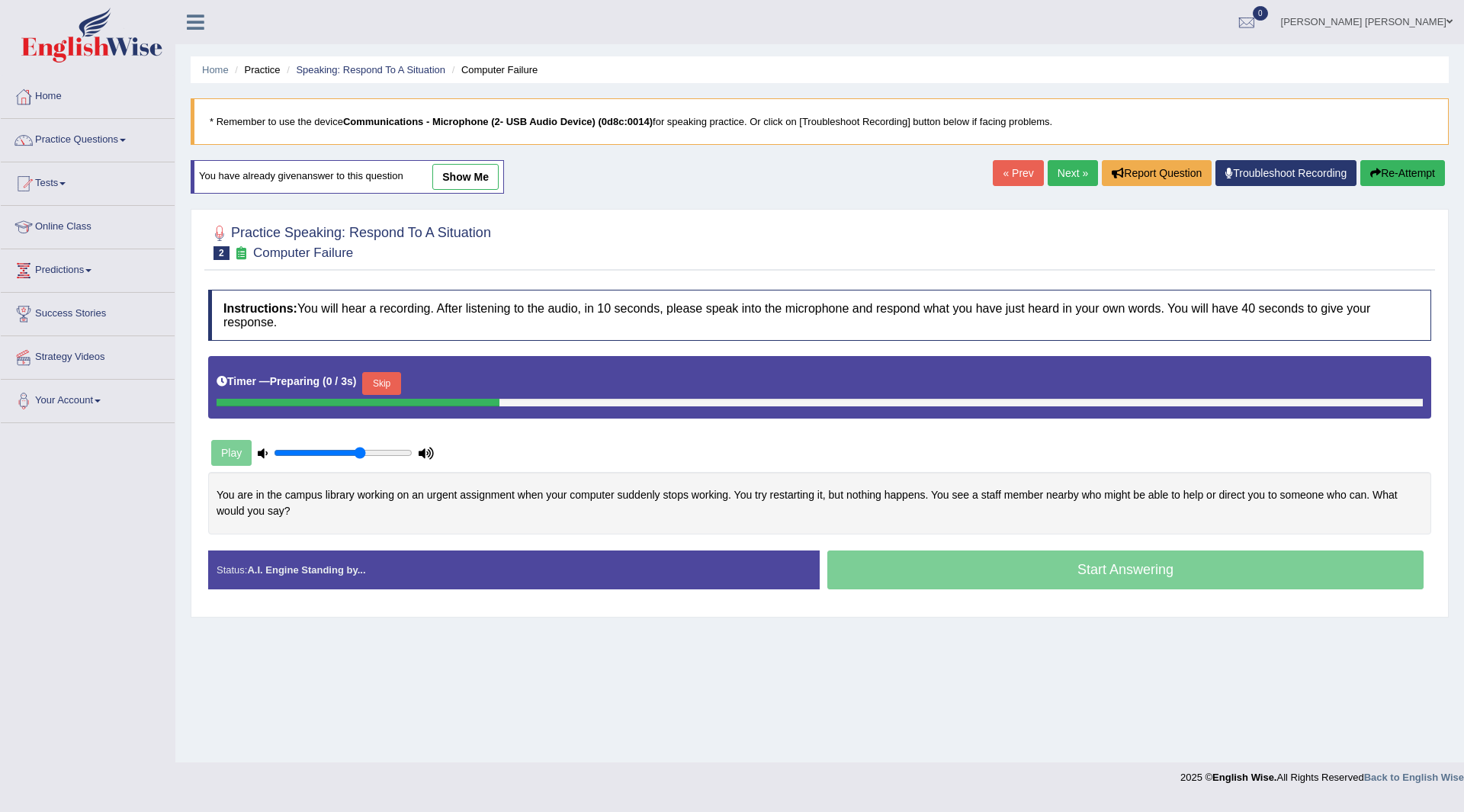
click at [386, 380] on button "Skip" at bounding box center [382, 383] width 38 height 23
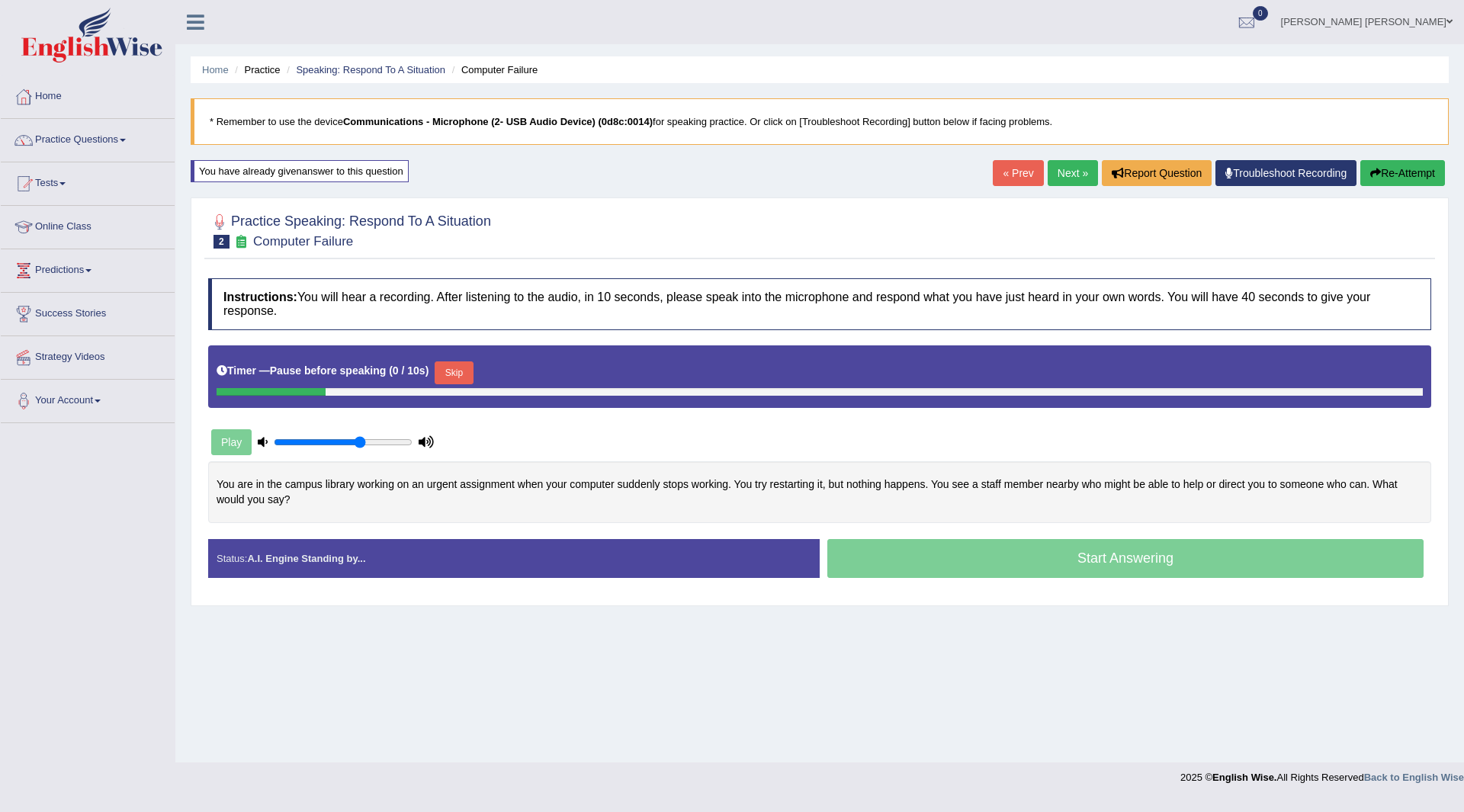
click at [459, 369] on button "Skip" at bounding box center [454, 373] width 38 height 23
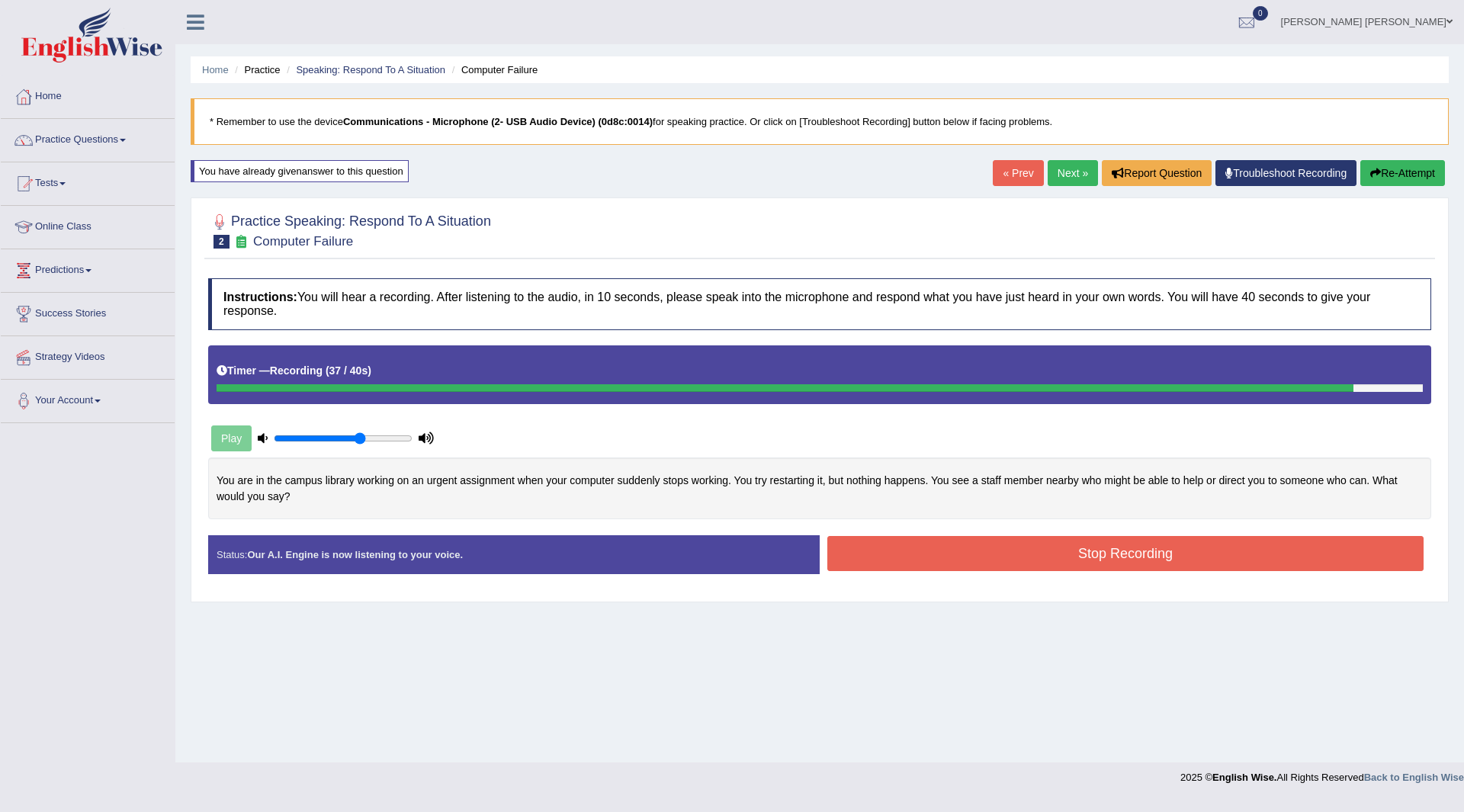
click at [1024, 558] on button "Stop Recording" at bounding box center [1125, 554] width 596 height 35
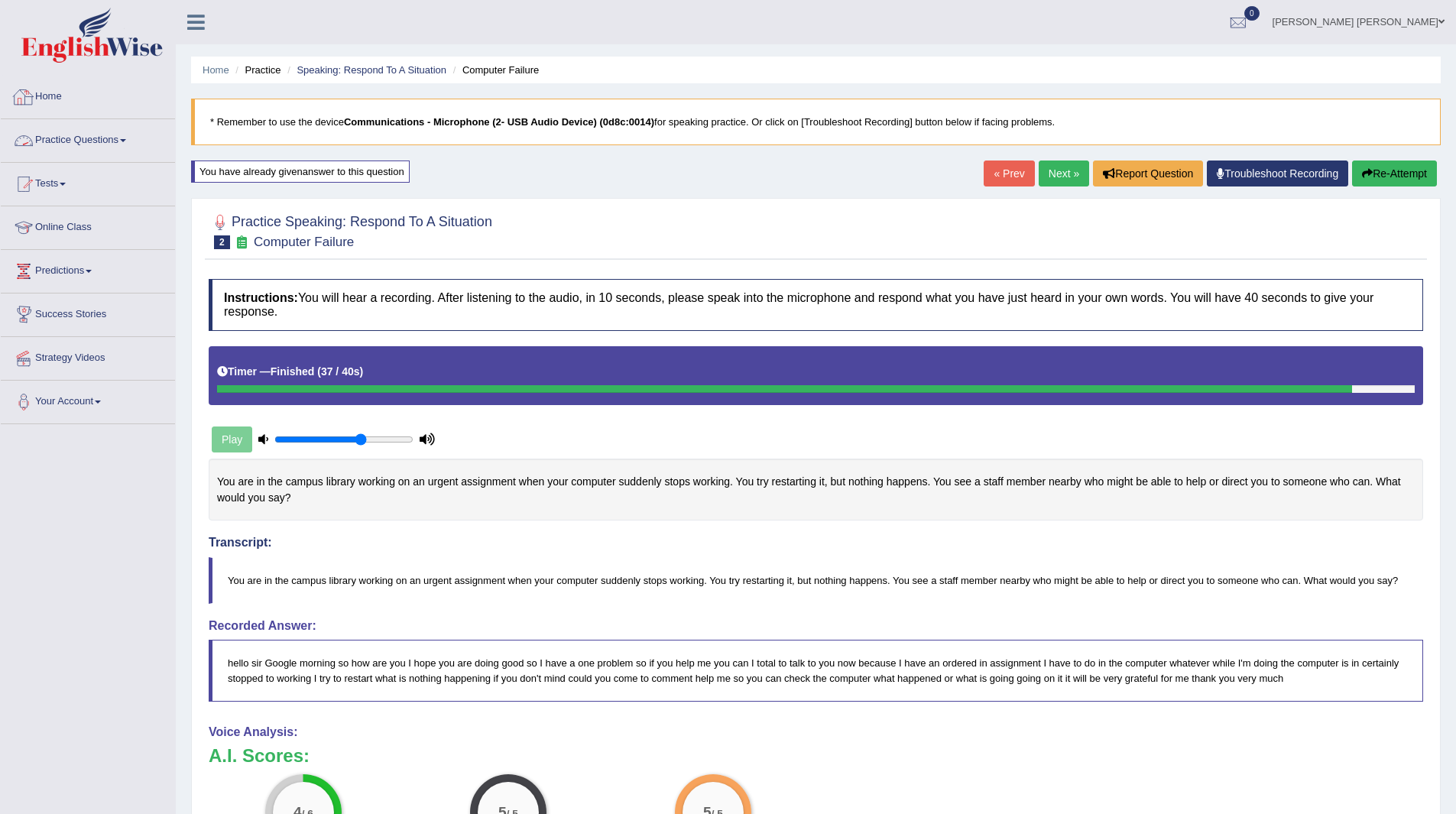
click at [47, 97] on link "Home" at bounding box center [87, 95] width 174 height 38
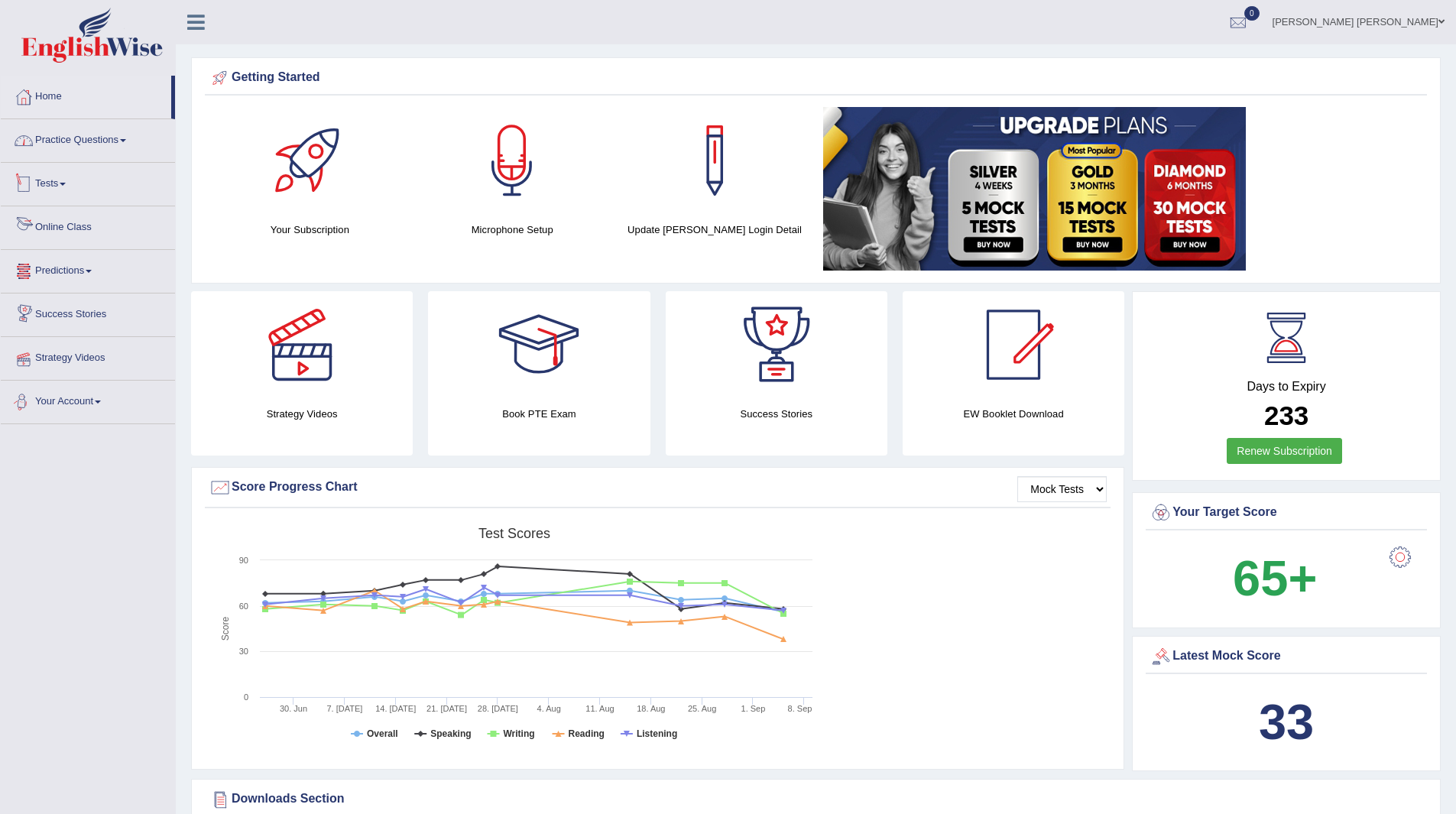
click at [78, 140] on link "Practice Questions" at bounding box center [87, 139] width 174 height 38
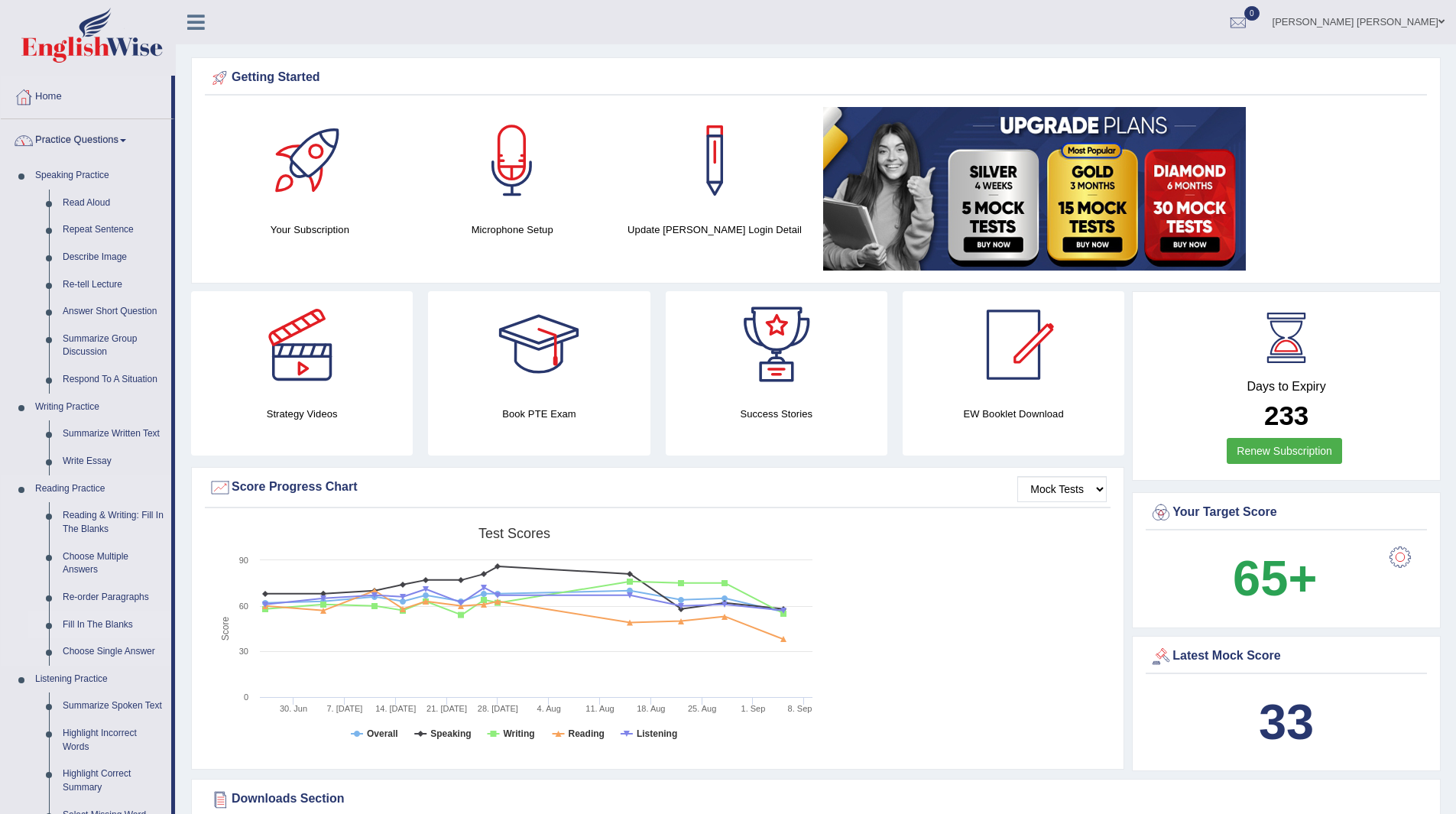
scroll to position [153, 0]
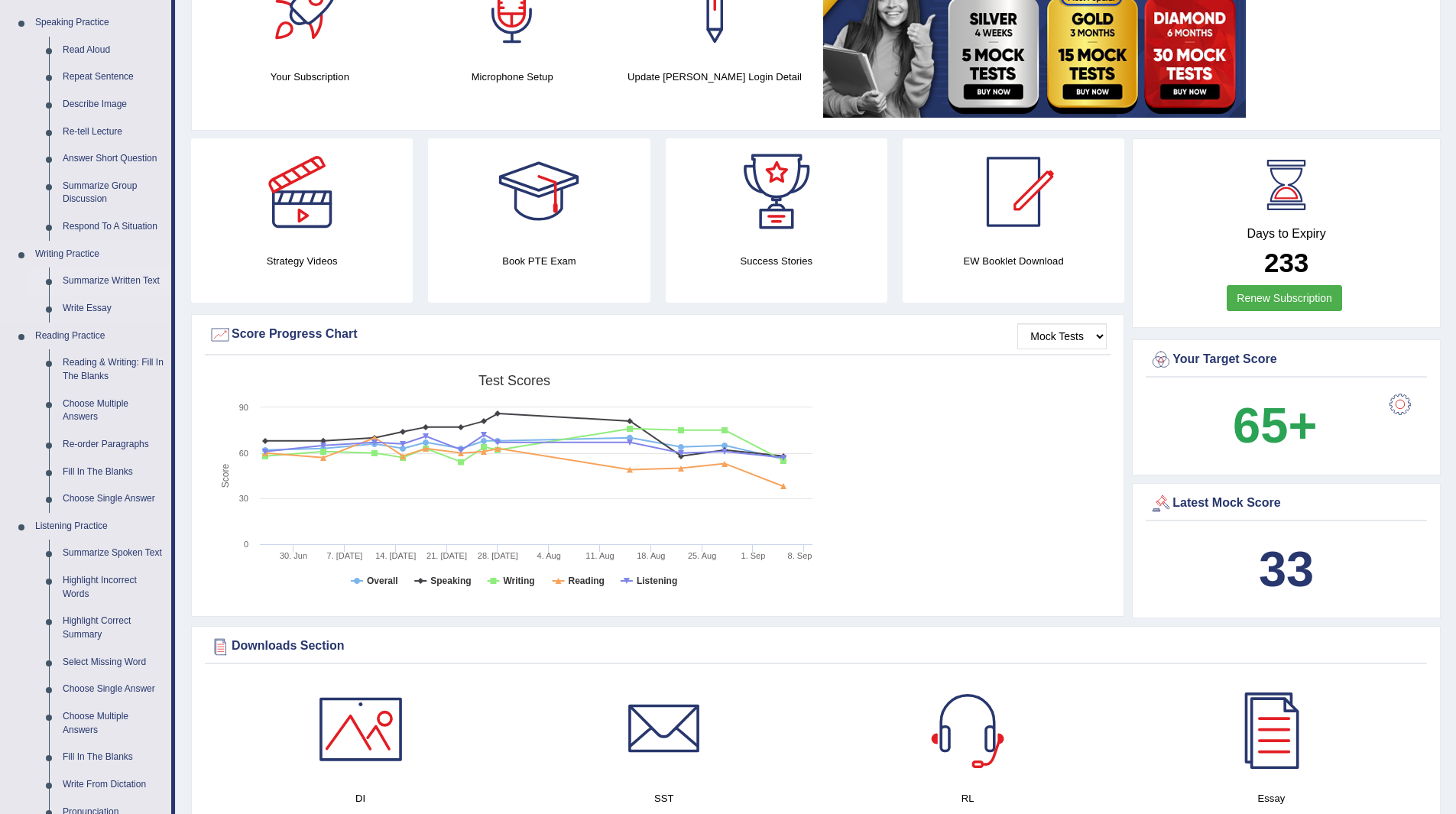
click at [87, 277] on link "Summarize Written Text" at bounding box center [114, 281] width 116 height 27
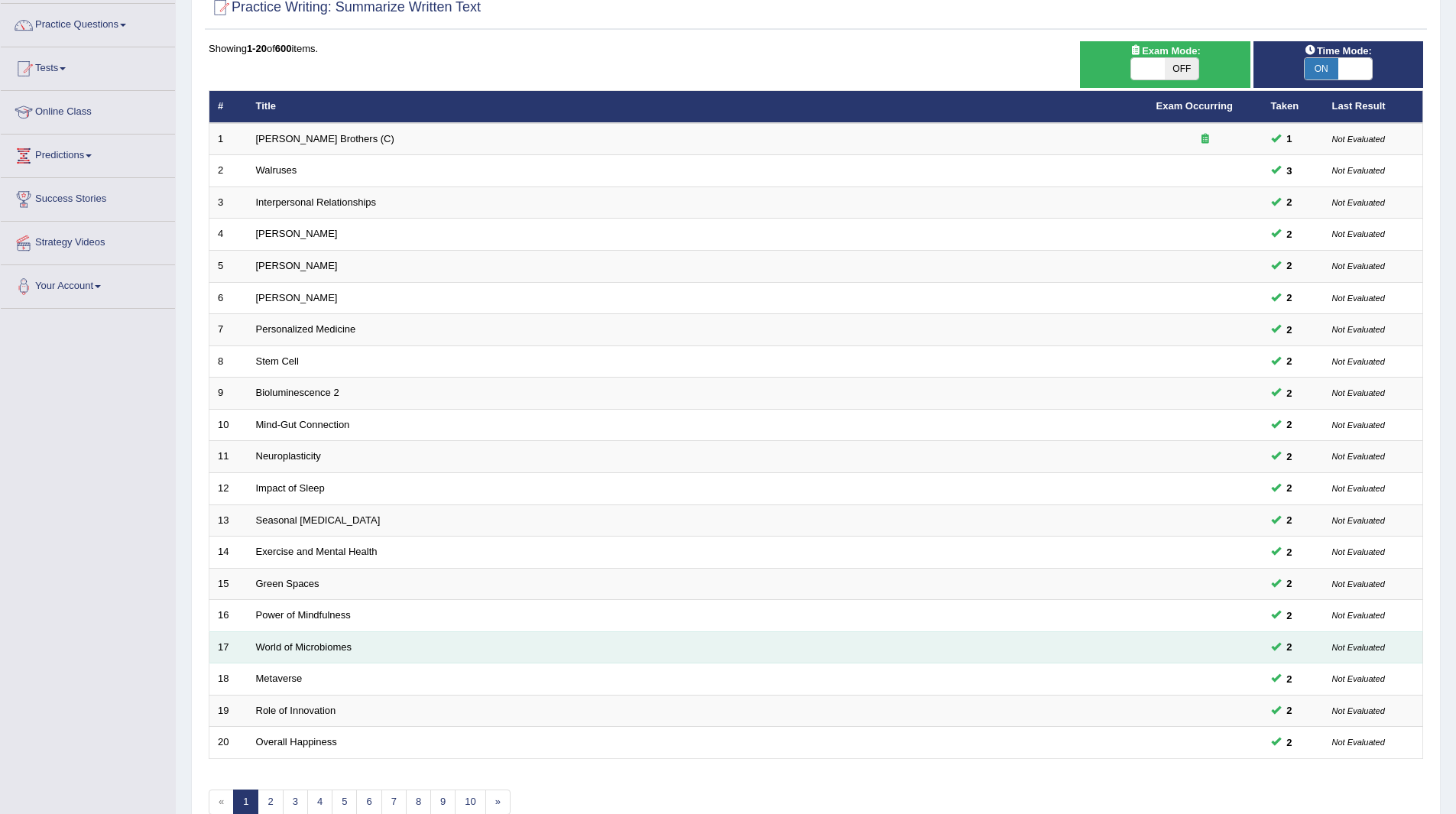
scroll to position [198, 0]
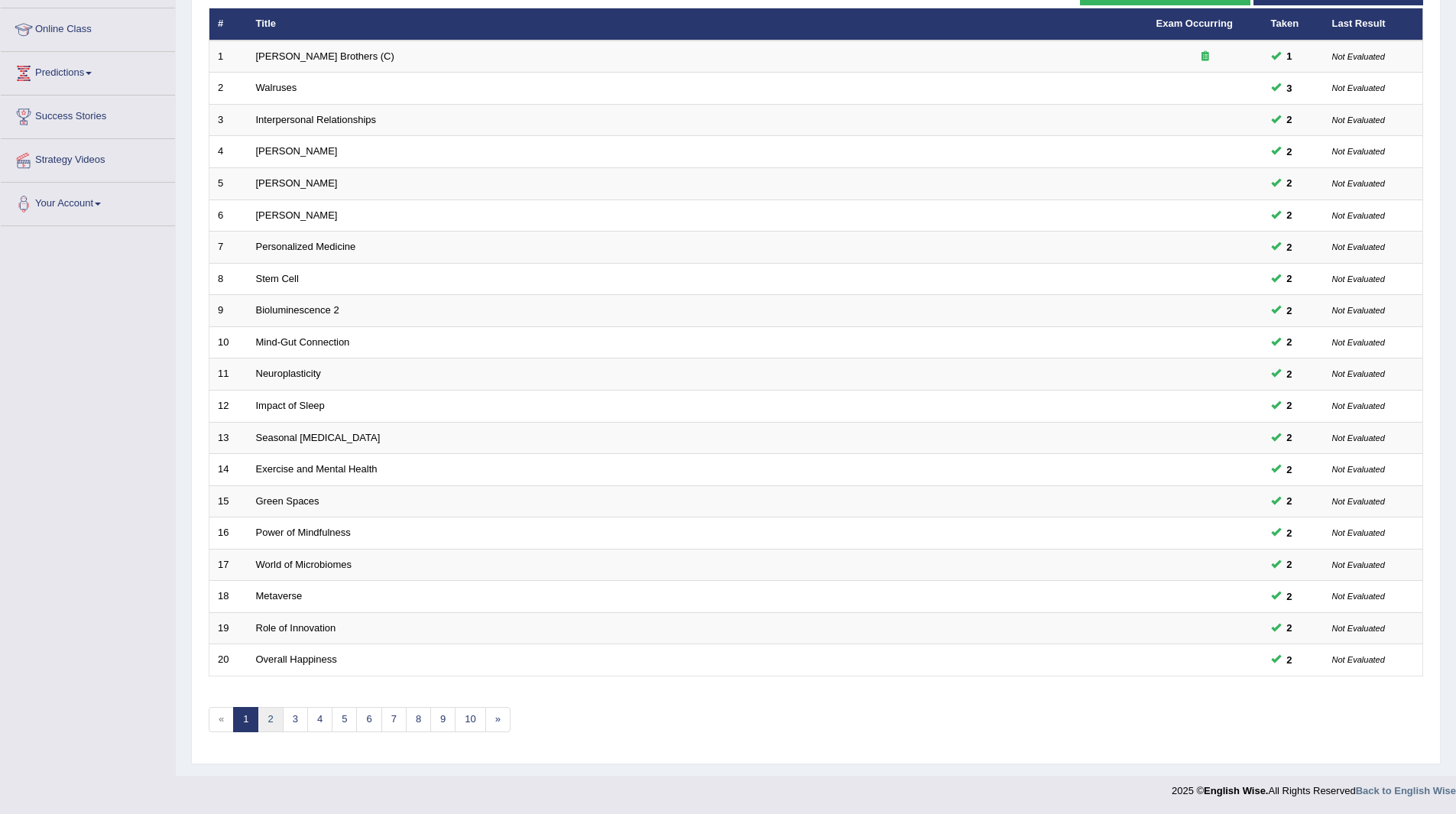
click at [268, 715] on link "2" at bounding box center [270, 719] width 25 height 25
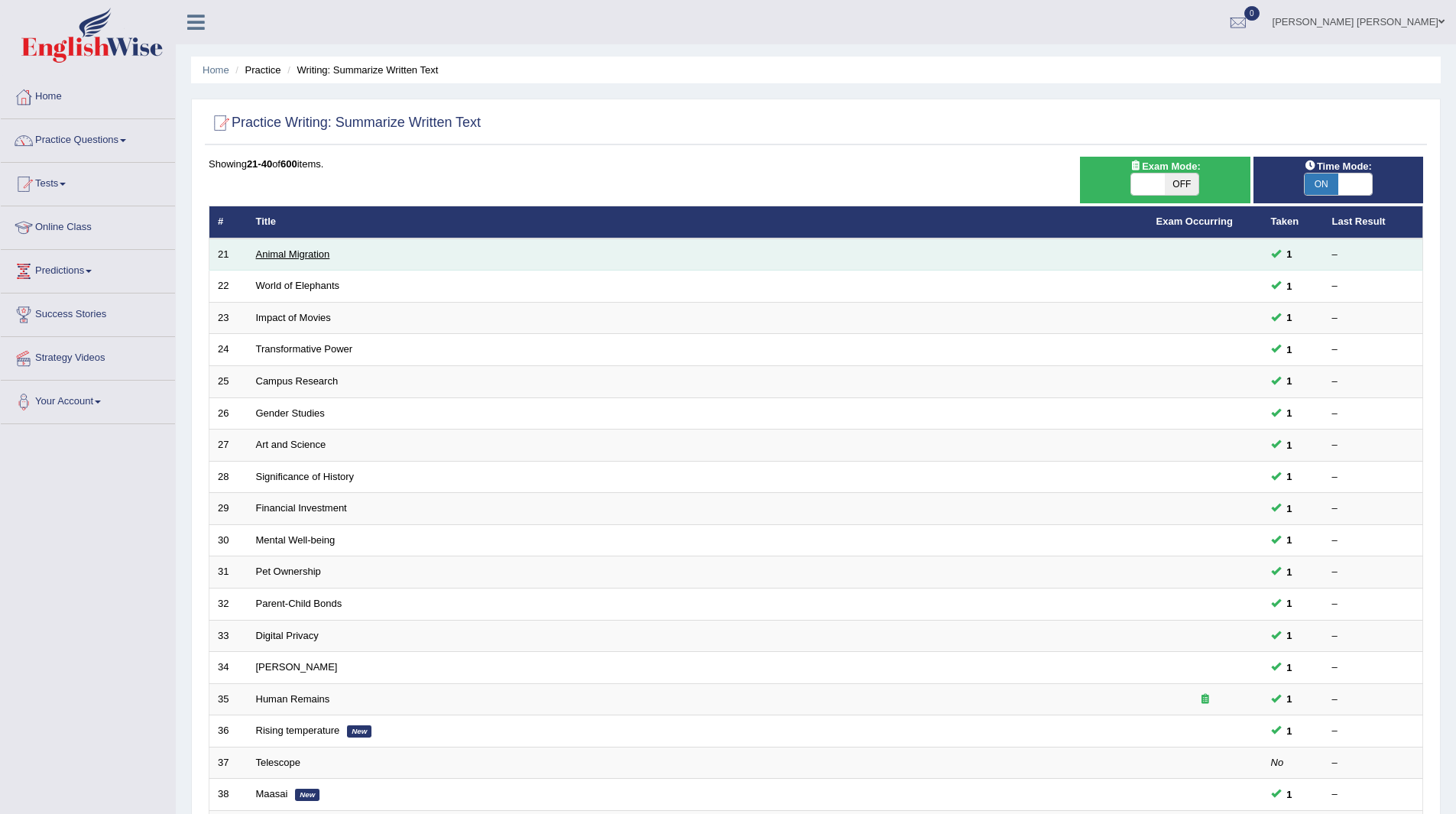
click at [284, 253] on link "Animal Migration" at bounding box center [293, 254] width 74 height 11
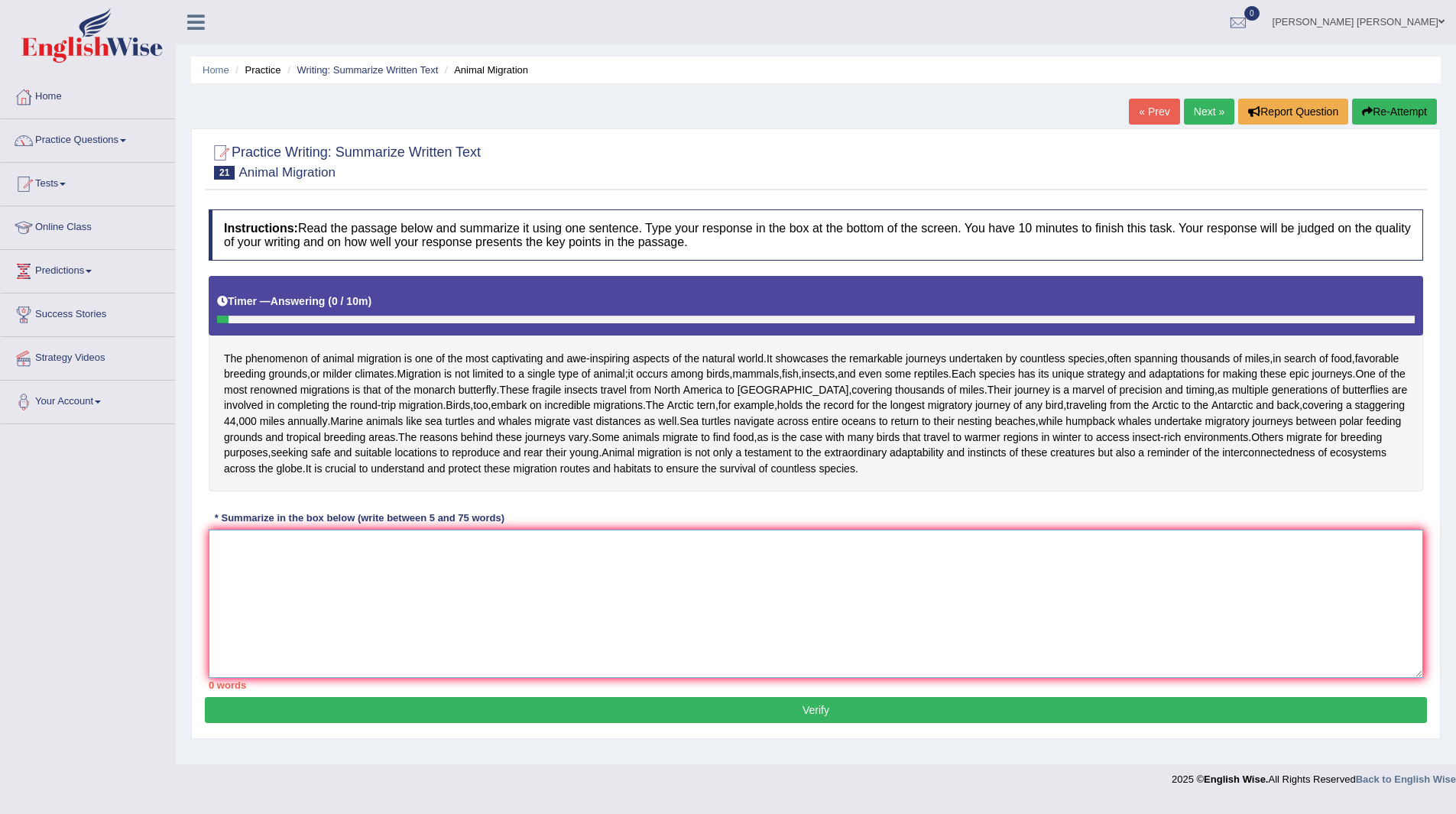
click at [529, 656] on textarea at bounding box center [816, 603] width 1215 height 148
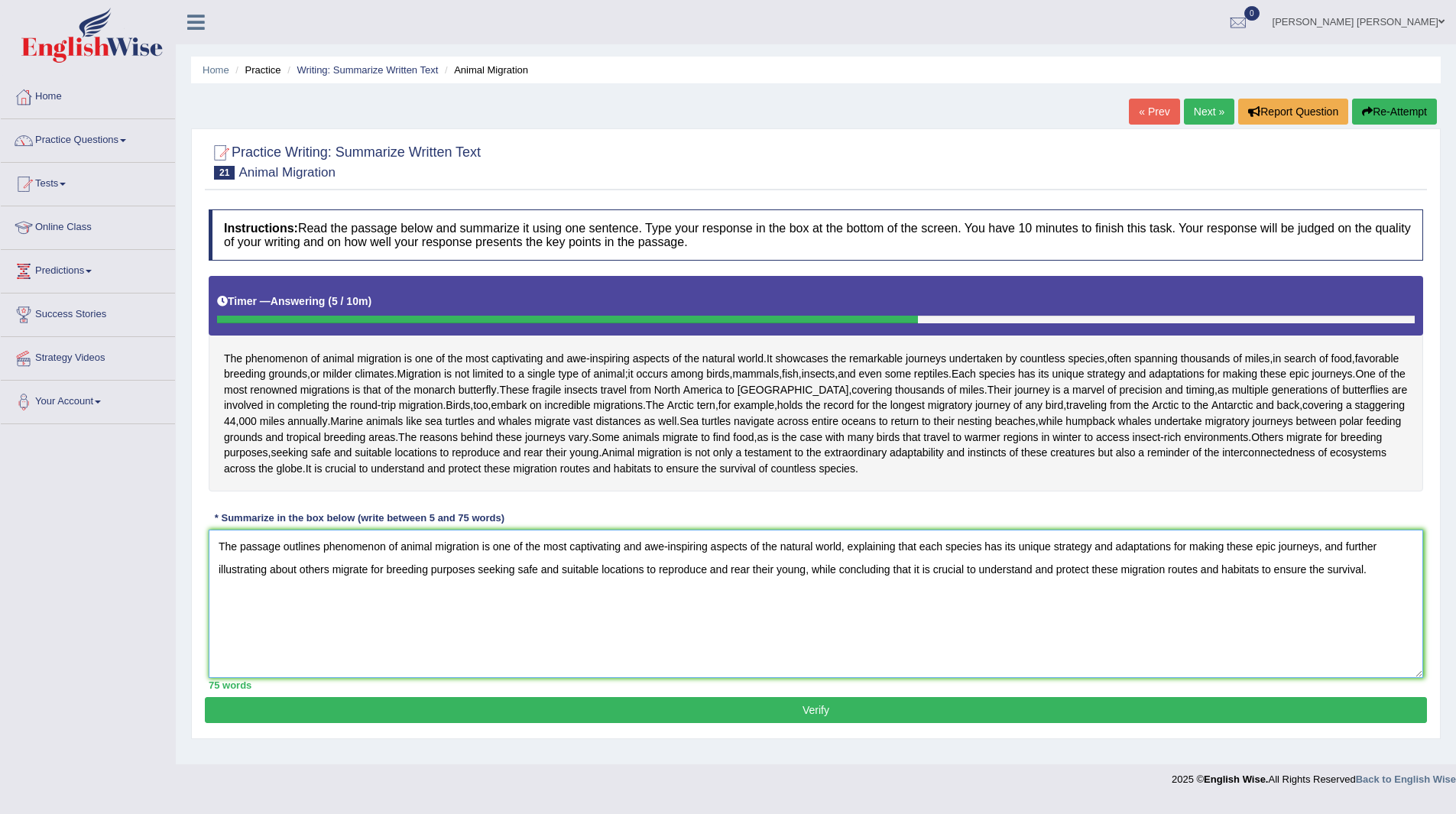
type textarea "The passage outlines phenomenon of animal migration is one of the most captivat…"
click at [614, 723] on button "Verify" at bounding box center [816, 710] width 1223 height 26
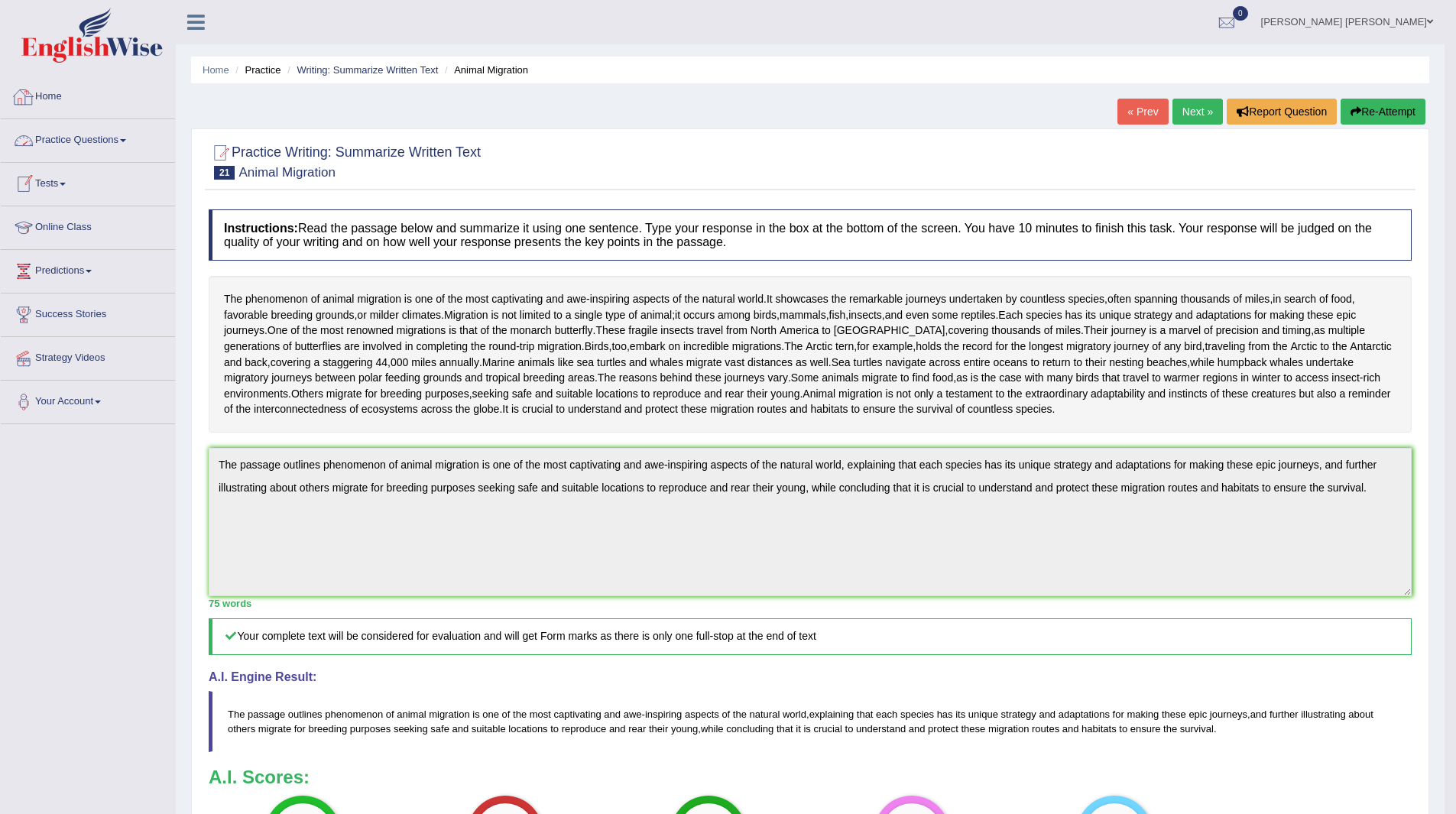
drag, startPoint x: 51, startPoint y: 94, endPoint x: 71, endPoint y: 93, distance: 20.0
click at [51, 94] on link "Home" at bounding box center [87, 95] width 174 height 38
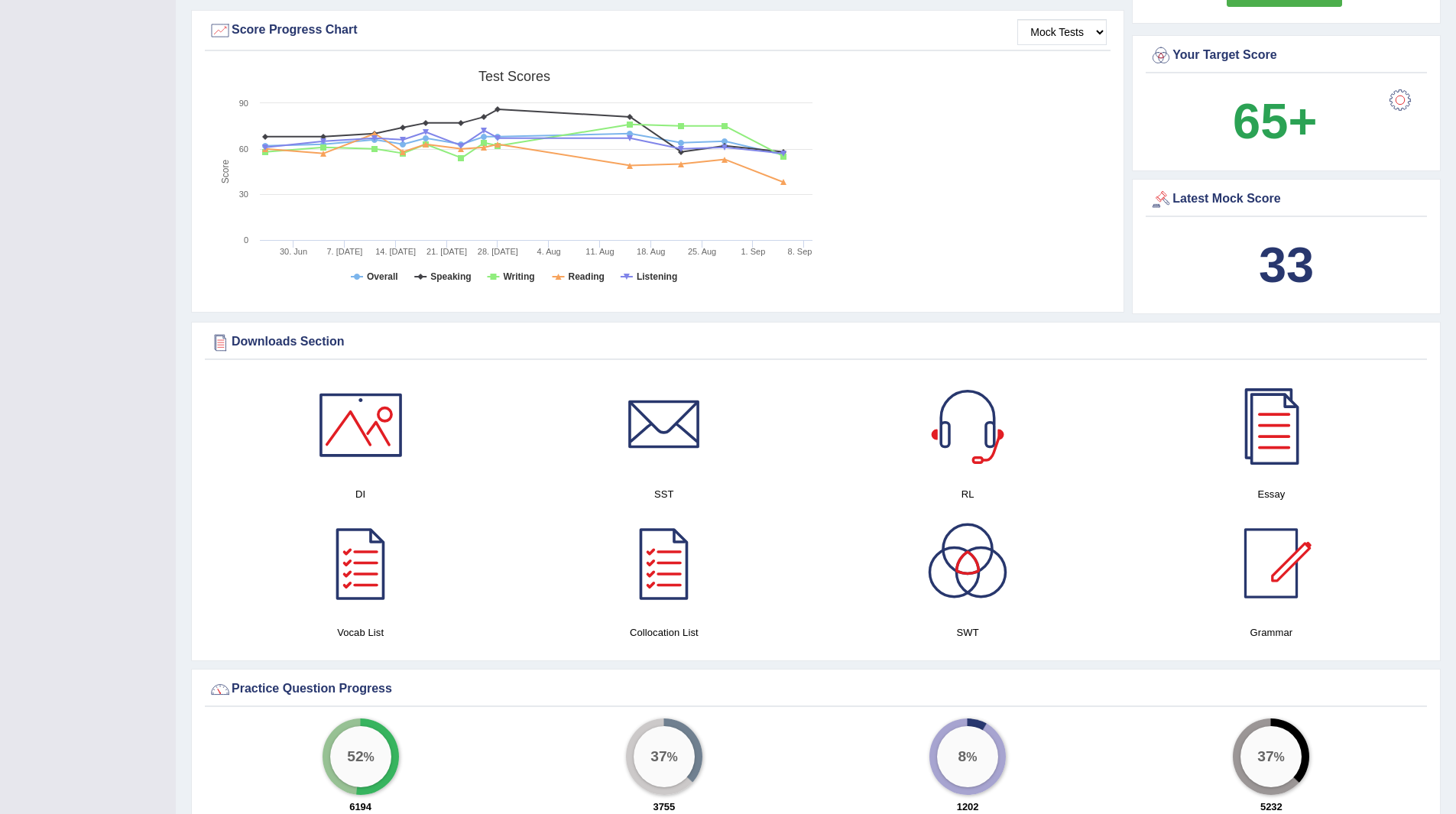
scroll to position [535, 0]
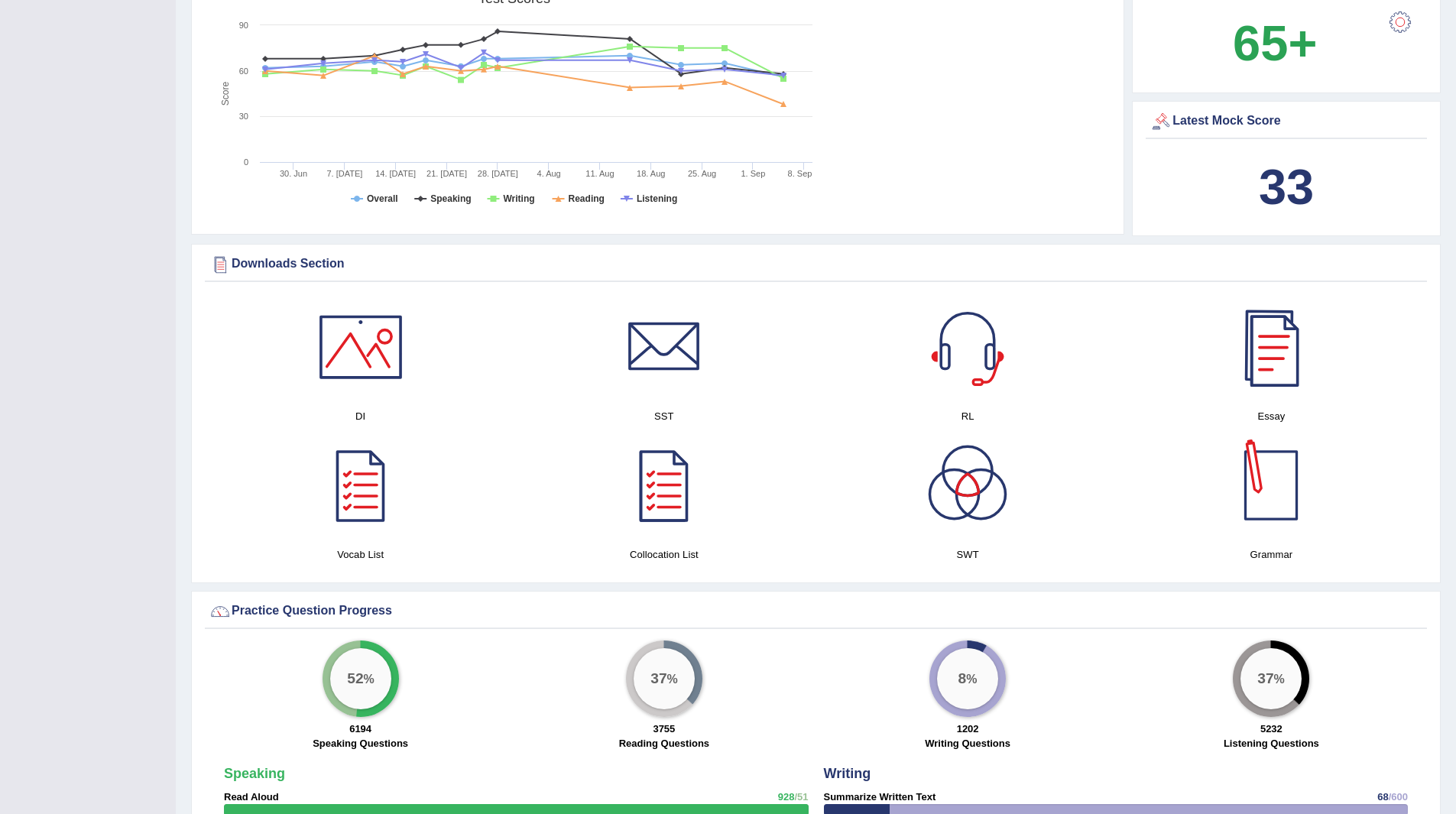
click at [1280, 494] on div at bounding box center [1271, 484] width 107 height 107
